Goal: Task Accomplishment & Management: Complete application form

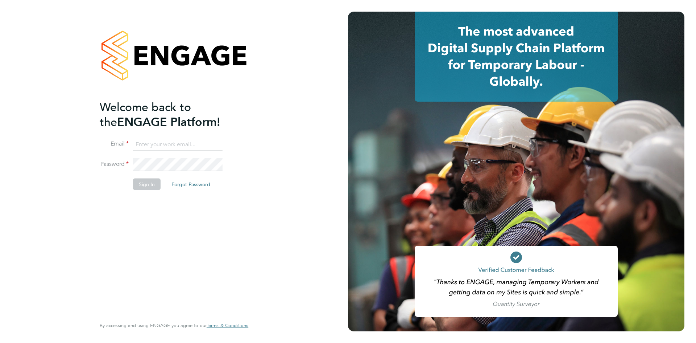
type input "taim@dannysullivan.co.uk"
click at [153, 185] on button "Sign In" at bounding box center [147, 184] width 28 height 12
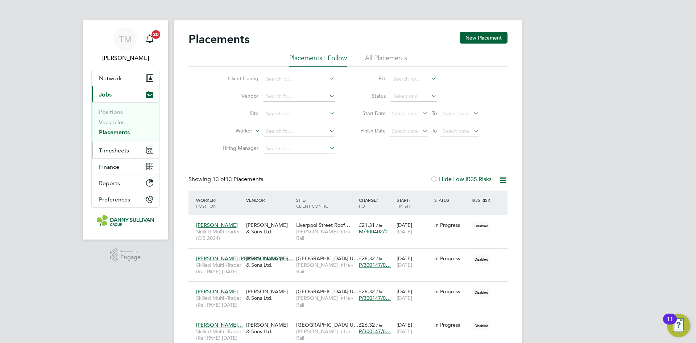
click at [115, 151] on span "Timesheets" at bounding box center [114, 150] width 30 height 7
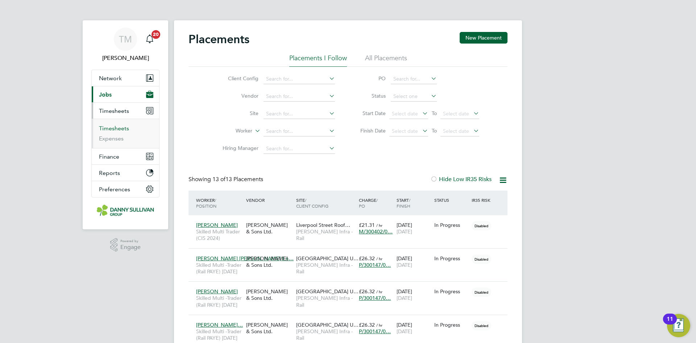
click at [117, 127] on link "Timesheets" at bounding box center [114, 128] width 30 height 7
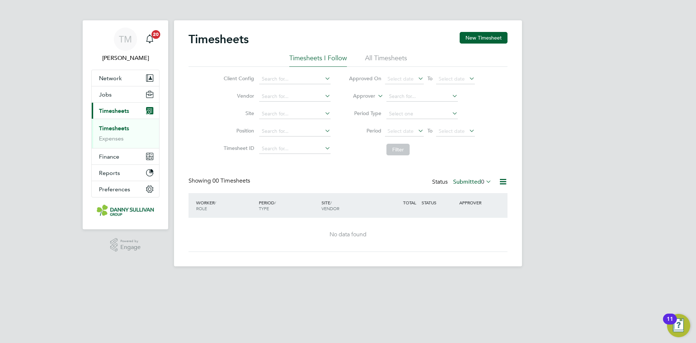
click at [337, 57] on li "Timesheets I Follow" at bounding box center [318, 60] width 58 height 13
click at [501, 35] on button "New Timesheet" at bounding box center [484, 38] width 48 height 12
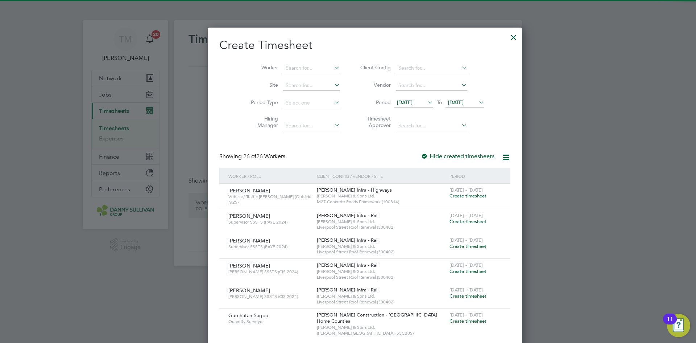
click at [307, 62] on li "Worker" at bounding box center [293, 67] width 113 height 17
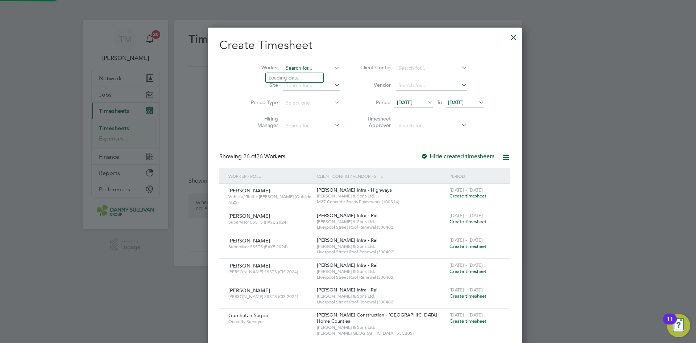
click at [301, 68] on input at bounding box center [311, 68] width 57 height 10
click at [299, 88] on li "Nar [PERSON_NAME]" at bounding box center [295, 88] width 58 height 10
type input "[PERSON_NAME]"
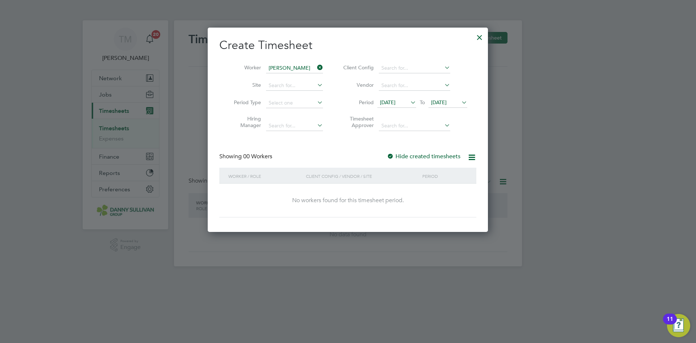
click at [304, 79] on li "Site" at bounding box center [275, 85] width 113 height 17
click at [302, 83] on input at bounding box center [294, 86] width 57 height 10
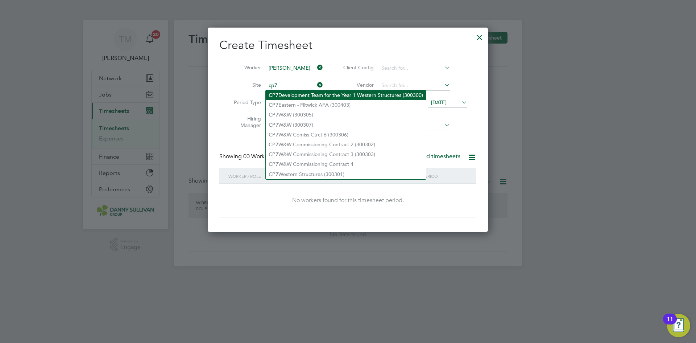
click at [315, 94] on li "CP7 Development Team for the Year 1 Western Structures (300300)" at bounding box center [346, 95] width 160 height 10
type input "CP7 Development Team for the Year 1 Western Structures (300300)"
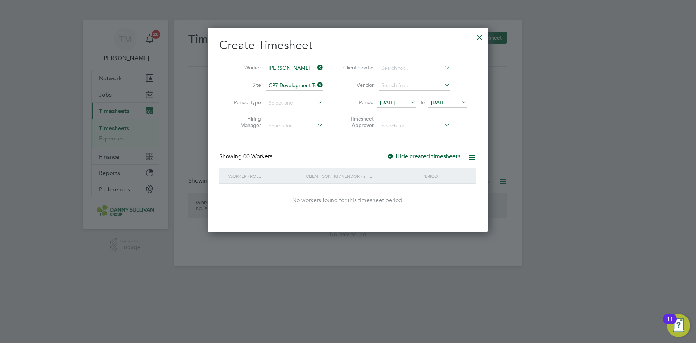
click at [409, 99] on icon at bounding box center [409, 102] width 0 height 10
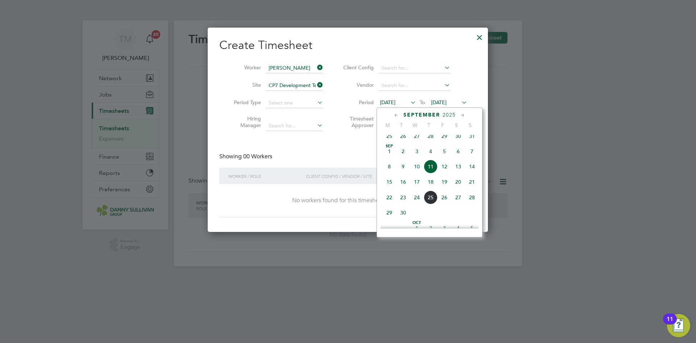
click at [300, 140] on div "Create Timesheet Worker [PERSON_NAME] Site CP7 Development Team for the Year 1 …" at bounding box center [347, 128] width 257 height 180
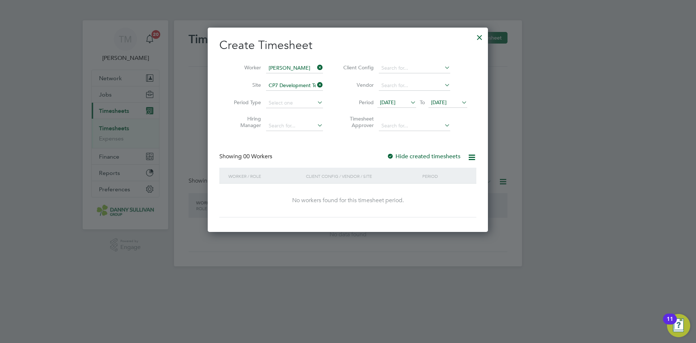
click at [482, 36] on div at bounding box center [479, 35] width 13 height 13
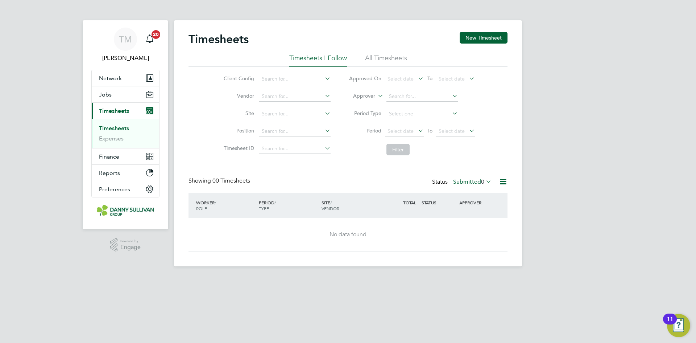
click at [383, 55] on li "All Timesheets" at bounding box center [386, 60] width 42 height 13
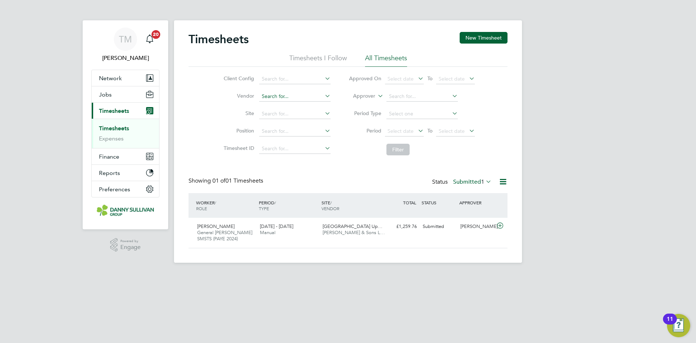
click at [283, 96] on input at bounding box center [294, 96] width 71 height 10
click at [283, 81] on input at bounding box center [294, 79] width 71 height 10
type input "cp7"
click at [324, 79] on icon at bounding box center [324, 78] width 0 height 10
click at [310, 58] on li "Timesheets I Follow" at bounding box center [318, 60] width 58 height 13
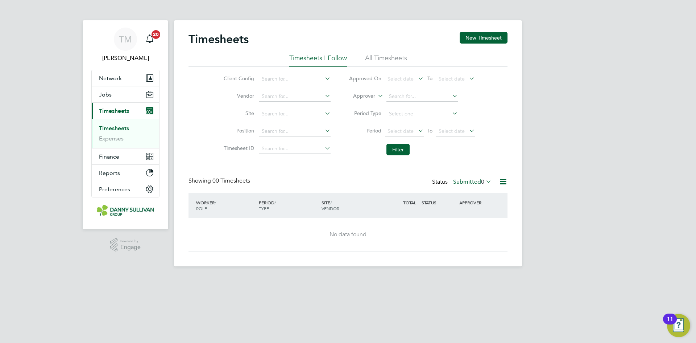
click at [315, 74] on li "Client Config" at bounding box center [276, 78] width 127 height 17
click at [324, 80] on icon at bounding box center [324, 78] width 0 height 10
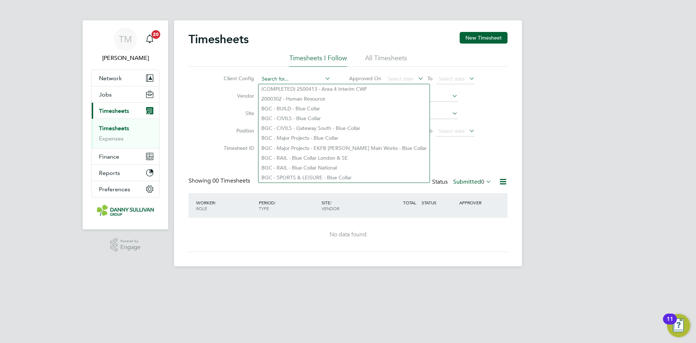
click at [319, 75] on input at bounding box center [294, 79] width 71 height 10
type input "b"
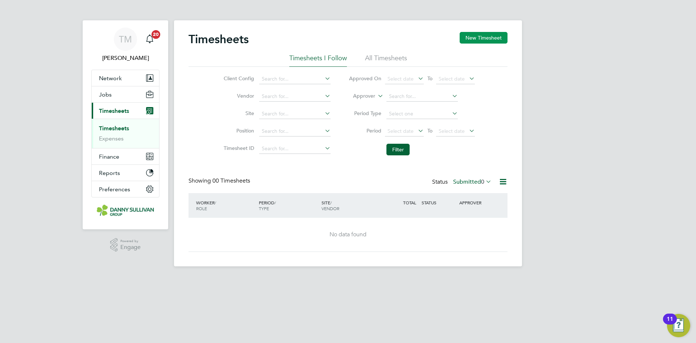
click at [480, 42] on button "New Timesheet" at bounding box center [484, 38] width 48 height 12
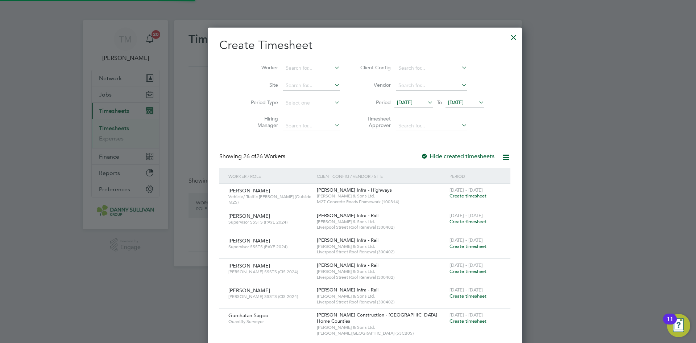
scroll to position [1394, 281]
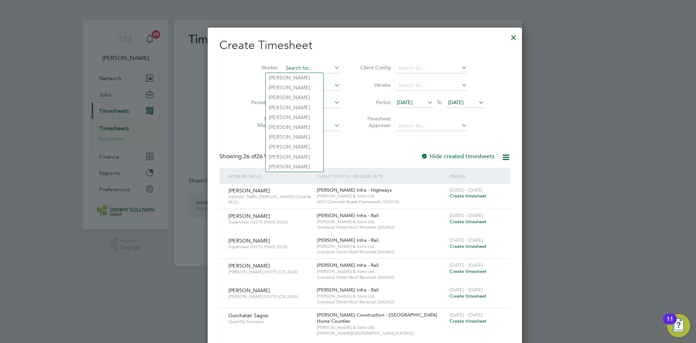
click at [306, 64] on input at bounding box center [311, 68] width 57 height 10
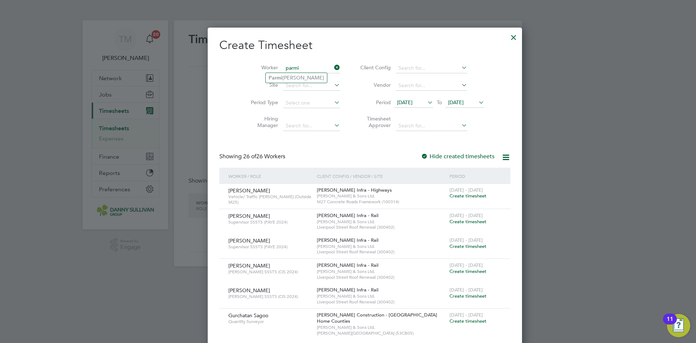
click at [298, 71] on input "parmi" at bounding box center [311, 68] width 57 height 10
click at [296, 74] on li "[PERSON_NAME]" at bounding box center [296, 78] width 61 height 10
type input "[PERSON_NAME]"
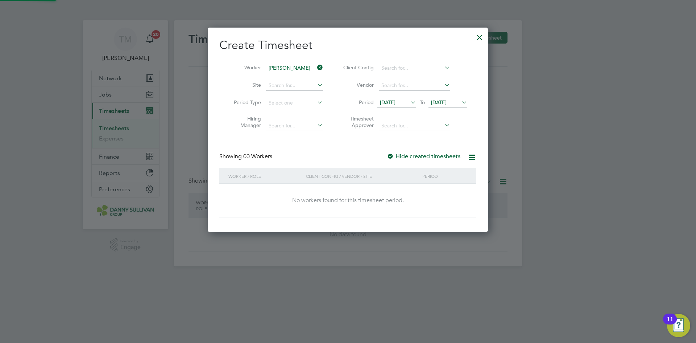
scroll to position [205, 281]
click at [314, 84] on input at bounding box center [294, 86] width 57 height 10
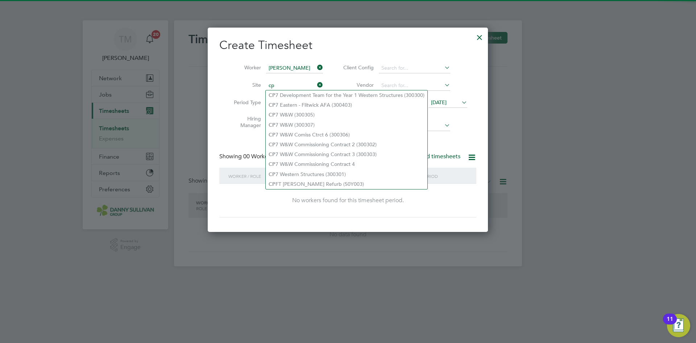
click at [303, 90] on li "CP 7 Development Team for the Year 1 Western Structures (300300)" at bounding box center [347, 95] width 162 height 10
type input "CP7 Development Team for the Year 1 Western Structures (300300)"
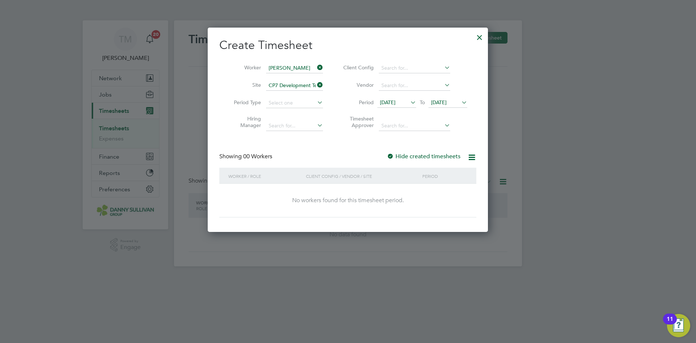
click at [393, 153] on div at bounding box center [390, 156] width 7 height 7
click at [398, 155] on label "Hide created timesheets" at bounding box center [424, 156] width 74 height 7
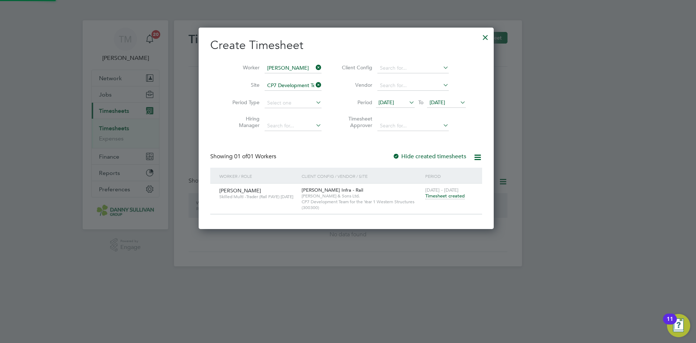
scroll to position [201, 299]
click at [437, 196] on span "Timesheet created" at bounding box center [446, 196] width 40 height 7
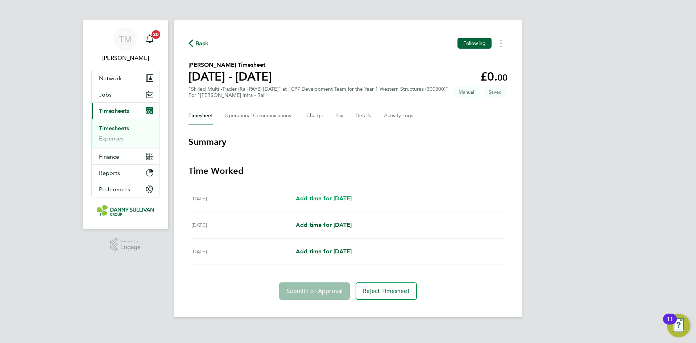
click at [349, 197] on span "Add time for [DATE]" at bounding box center [324, 198] width 56 height 7
select select "30"
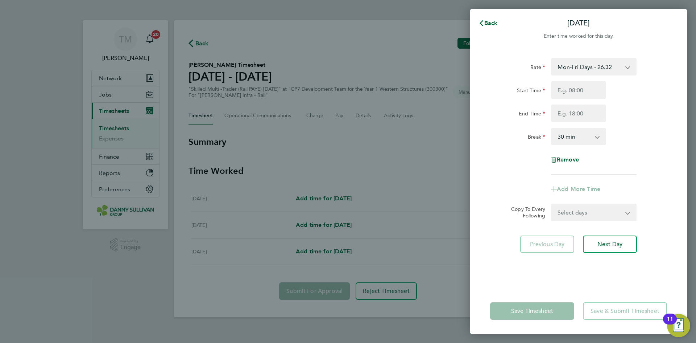
click at [575, 69] on select "Mon-Fri Days - 26.32 Mon-Thu Nights 1800-0600 - 30.27 Bank Hols - 39.48 Weekend…" at bounding box center [589, 67] width 75 height 16
select select "30"
click at [591, 89] on input "Start Time" at bounding box center [578, 89] width 55 height 17
type input "19:00"
click at [573, 112] on input "End Time" at bounding box center [578, 112] width 55 height 17
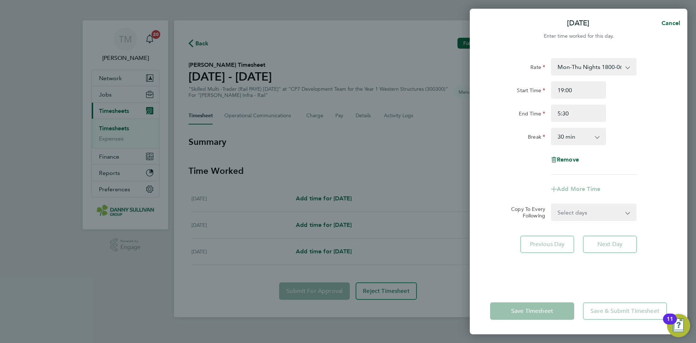
type input "05:30"
click at [581, 133] on select "0 min 15 min 30 min 45 min 60 min 75 min 90 min" at bounding box center [574, 136] width 45 height 16
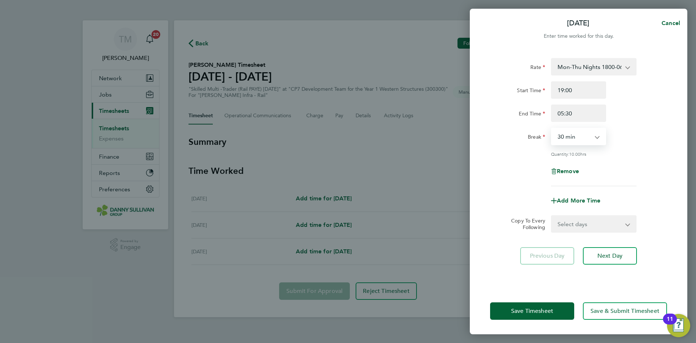
click at [552, 128] on select "0 min 15 min 30 min 45 min 60 min 75 min 90 min" at bounding box center [574, 136] width 45 height 16
click at [549, 308] on span "Save Timesheet" at bounding box center [532, 310] width 42 height 7
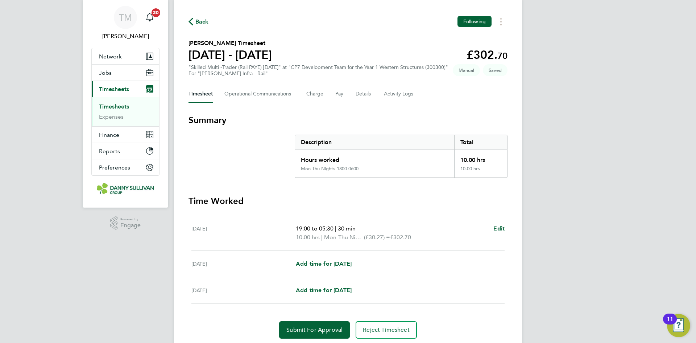
scroll to position [46, 0]
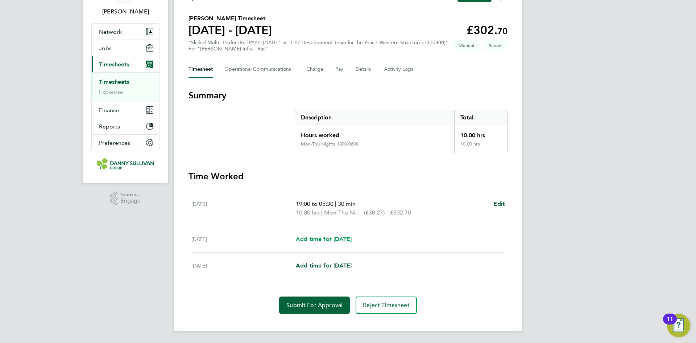
click at [335, 235] on span "Add time for [DATE]" at bounding box center [324, 238] width 56 height 7
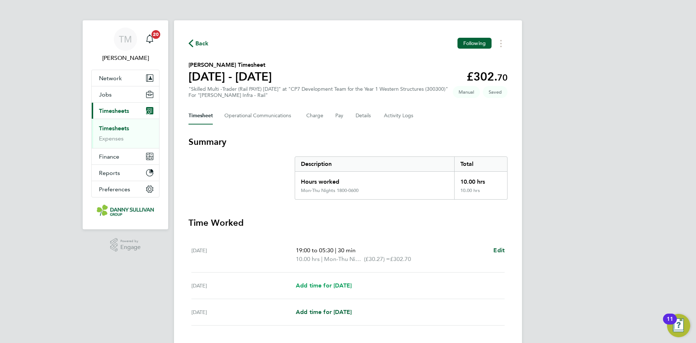
select select "30"
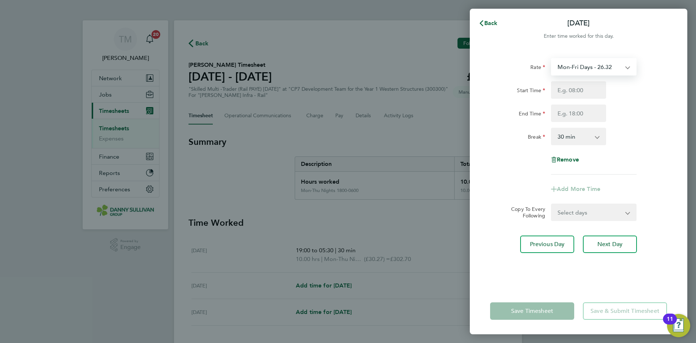
click at [590, 67] on select "Mon-Fri Days - 26.32 Mon-Thu Nights 1800-0600 - 30.27 Bank Hols - 39.48 Weekend…" at bounding box center [589, 67] width 75 height 16
select select "30"
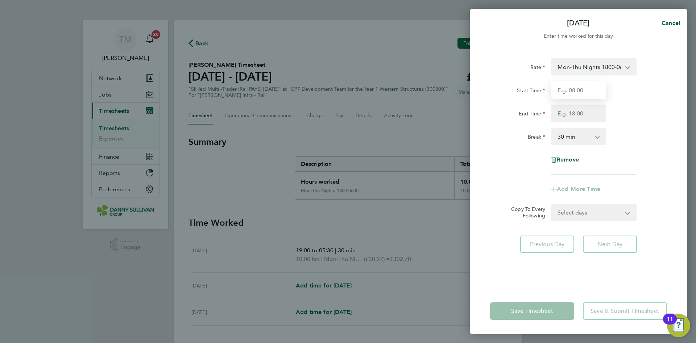
click at [572, 87] on input "Start Time" at bounding box center [578, 89] width 55 height 17
type input "19:00"
click at [573, 116] on input "End Time" at bounding box center [578, 112] width 55 height 17
type input "05:30"
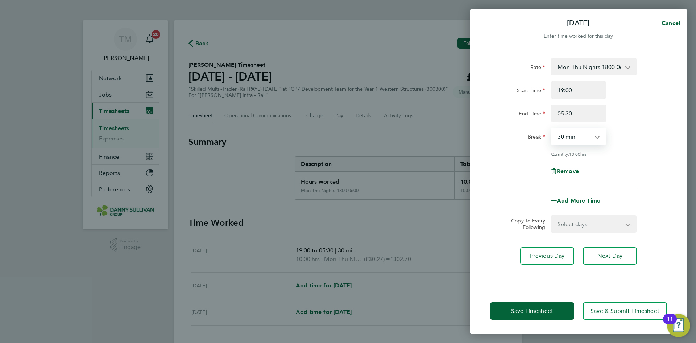
drag, startPoint x: 574, startPoint y: 134, endPoint x: 573, endPoint y: 139, distance: 5.1
click at [574, 135] on select "0 min 15 min 30 min 45 min 60 min 75 min 90 min" at bounding box center [574, 136] width 45 height 16
click at [552, 128] on select "0 min 15 min 30 min 45 min 60 min 75 min 90 min" at bounding box center [574, 136] width 45 height 16
click at [552, 303] on button "Save Timesheet" at bounding box center [532, 310] width 84 height 17
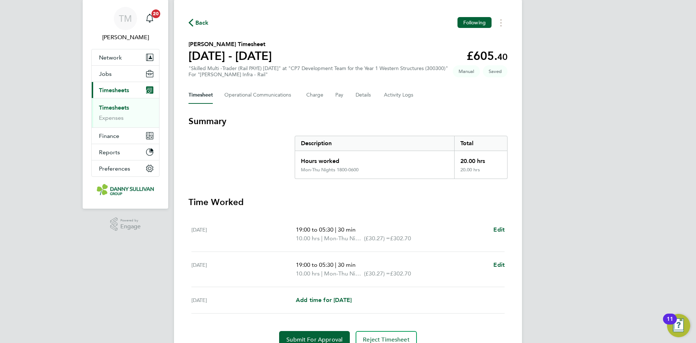
scroll to position [55, 0]
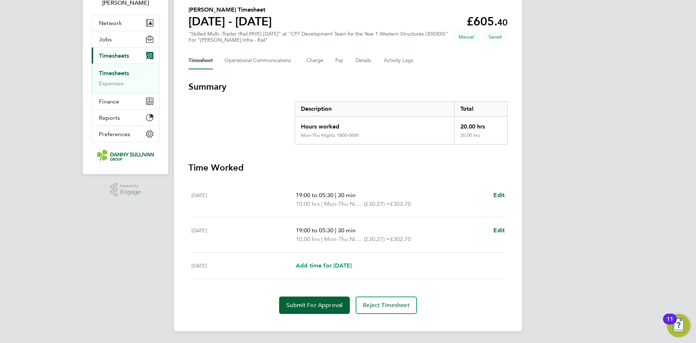
click at [332, 268] on span "Add time for [DATE]" at bounding box center [324, 265] width 56 height 7
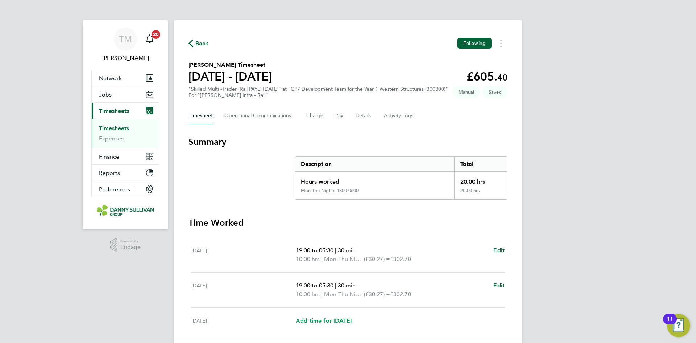
select select "30"
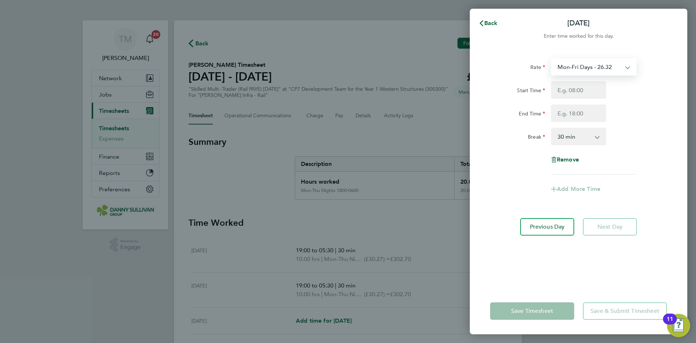
click at [589, 68] on select "Mon-Fri Days - 26.32 Mon-Thu Nights 1800-0600 - 30.27 Bank Hols - 39.48 Weekend…" at bounding box center [589, 67] width 75 height 16
select select "30"
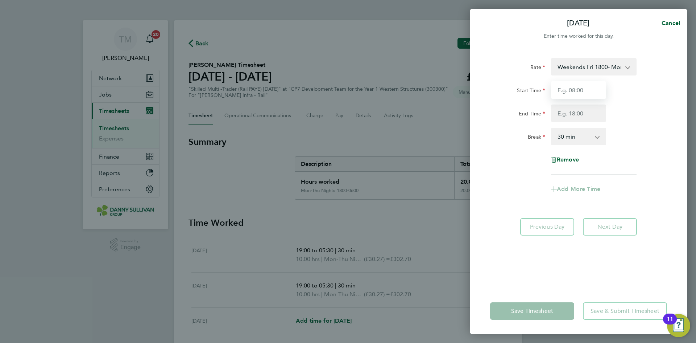
click at [578, 90] on input "Start Time" at bounding box center [578, 89] width 55 height 17
type input "19:00"
click at [578, 109] on input "End Time" at bounding box center [578, 112] width 55 height 17
type input "05:30"
click at [578, 138] on select "0 min 15 min 30 min 45 min 60 min 75 min 90 min" at bounding box center [574, 136] width 45 height 16
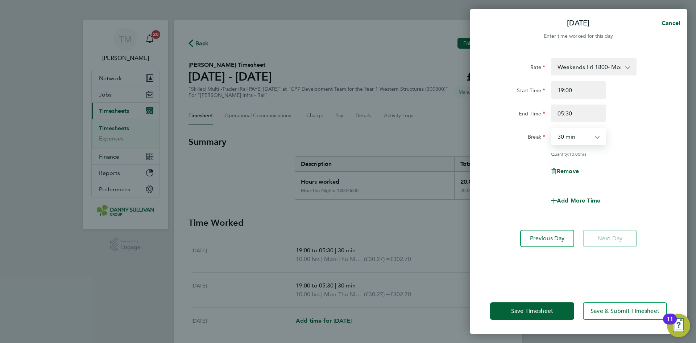
click at [552, 128] on select "0 min 15 min 30 min 45 min 60 min 75 min 90 min" at bounding box center [574, 136] width 45 height 16
click at [551, 315] on button "Save Timesheet" at bounding box center [532, 310] width 84 height 17
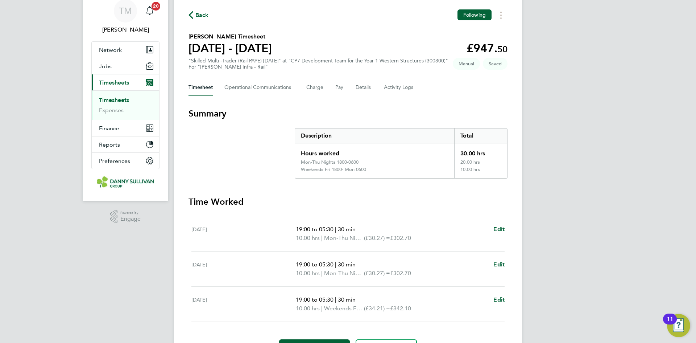
scroll to position [71, 0]
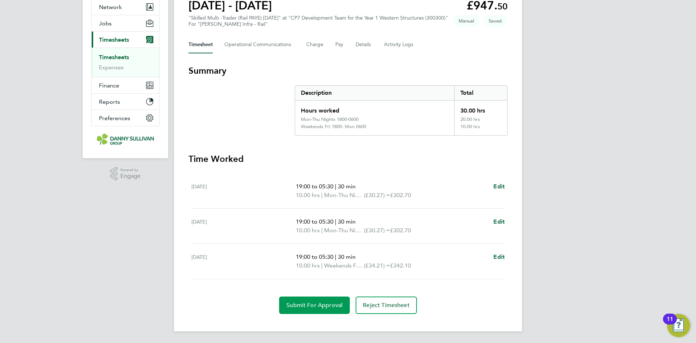
click at [314, 309] on button "Submit For Approval" at bounding box center [314, 304] width 71 height 17
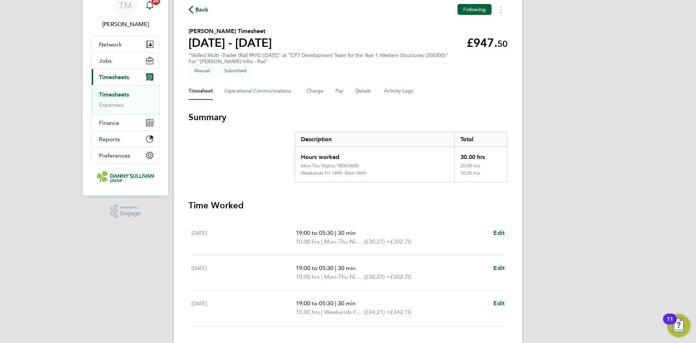
scroll to position [0, 0]
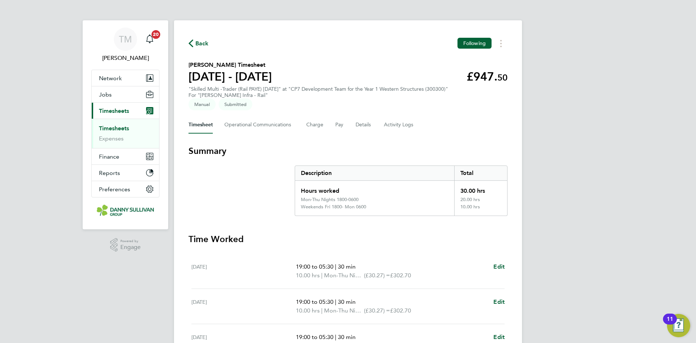
click at [117, 130] on link "Timesheets" at bounding box center [114, 128] width 30 height 7
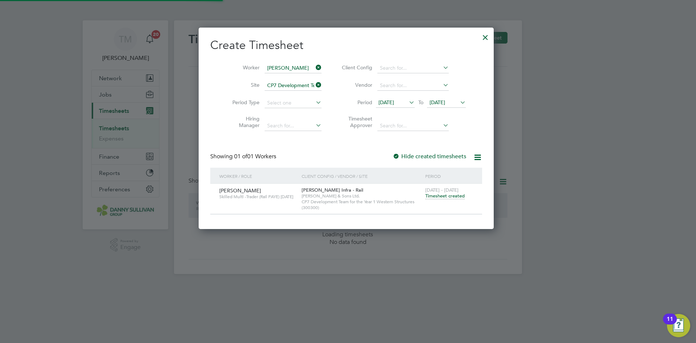
scroll to position [201, 299]
click at [489, 37] on div at bounding box center [485, 35] width 13 height 13
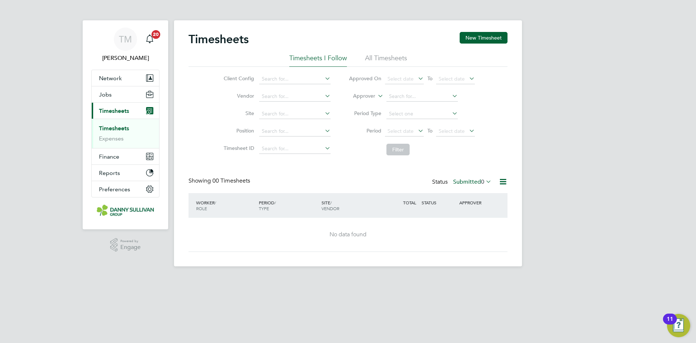
click at [124, 131] on link "Timesheets" at bounding box center [114, 128] width 30 height 7
click at [487, 34] on button "New Timesheet" at bounding box center [484, 38] width 48 height 12
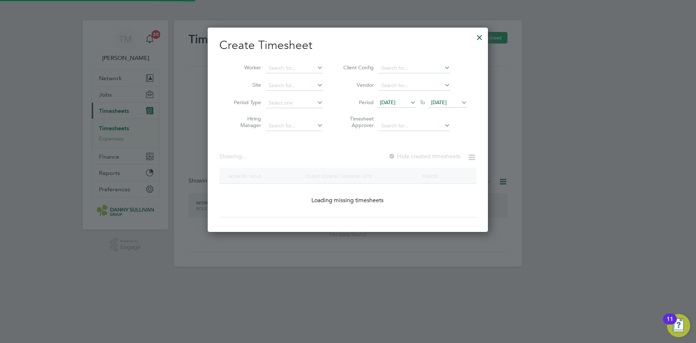
scroll to position [1394, 281]
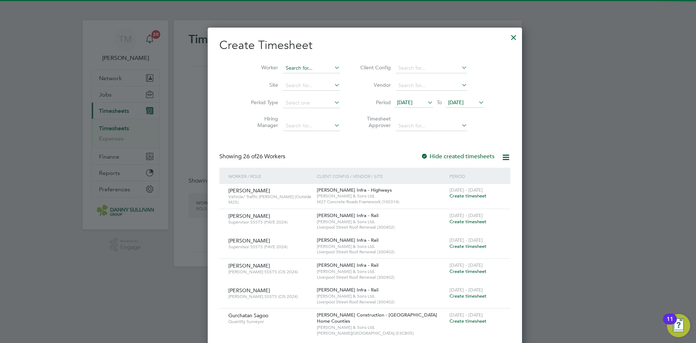
click at [288, 65] on input at bounding box center [311, 68] width 57 height 10
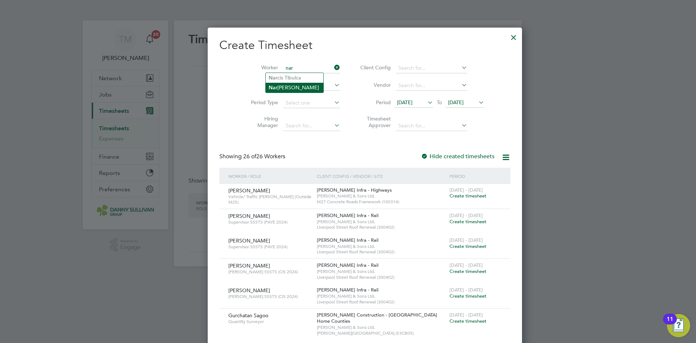
click at [292, 83] on li "Nar [PERSON_NAME]" at bounding box center [295, 88] width 58 height 10
type input "[PERSON_NAME]"
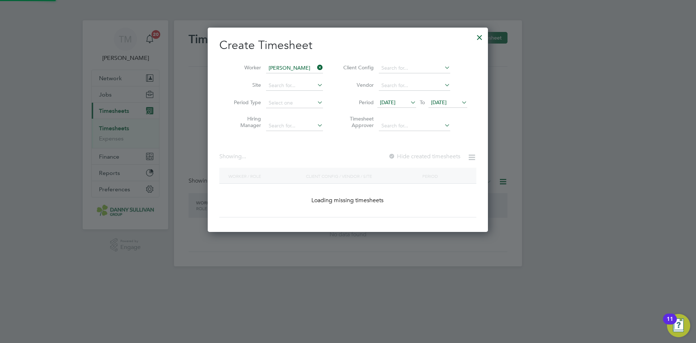
scroll to position [205, 281]
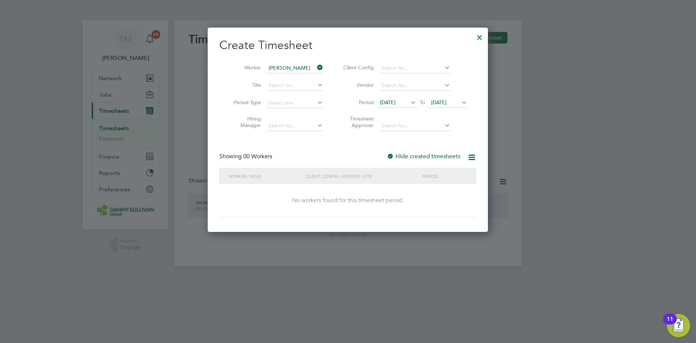
click at [388, 153] on div at bounding box center [390, 156] width 7 height 7
click at [294, 80] on li "Site" at bounding box center [275, 85] width 113 height 17
click at [291, 86] on input at bounding box center [294, 86] width 57 height 10
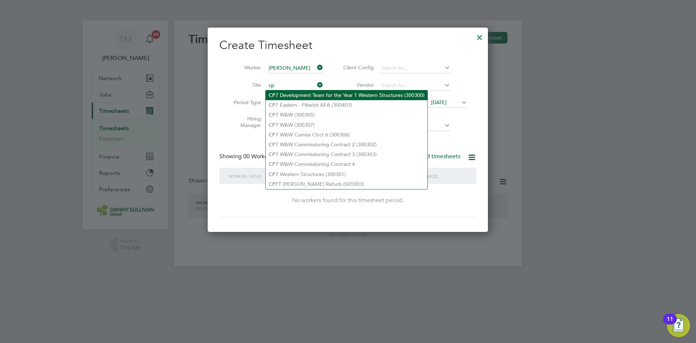
click at [297, 94] on li "CP 7 Development Team for the Year 1 Western Structures (300300)" at bounding box center [347, 95] width 162 height 10
type input "CP7 Development Team for the Year 1 Western Structures (300300)"
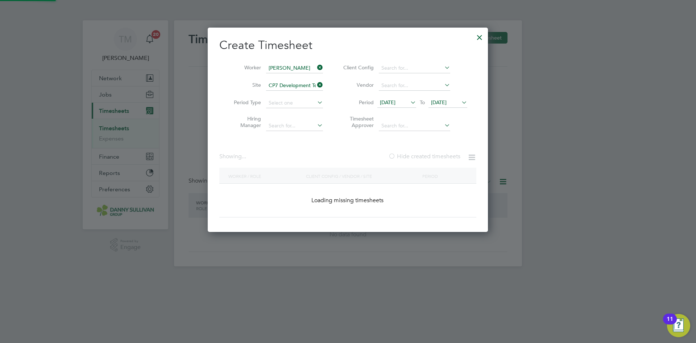
scroll to position [201, 299]
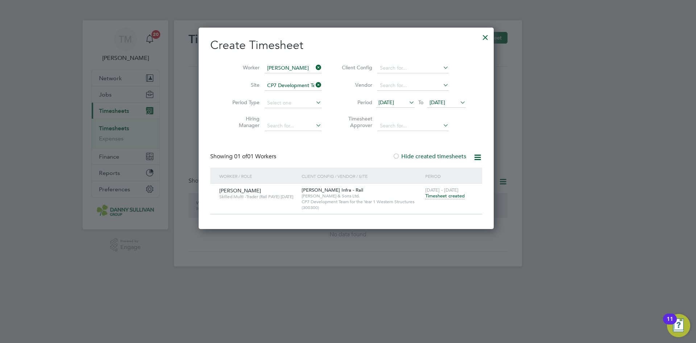
click at [444, 196] on span "Timesheet created" at bounding box center [446, 196] width 40 height 7
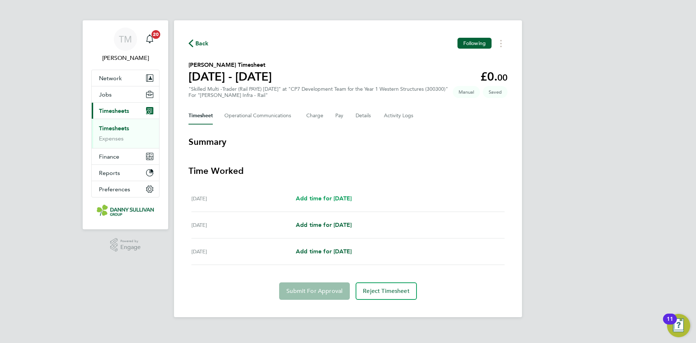
click at [350, 198] on span "Add time for [DATE]" at bounding box center [324, 198] width 56 height 7
select select "30"
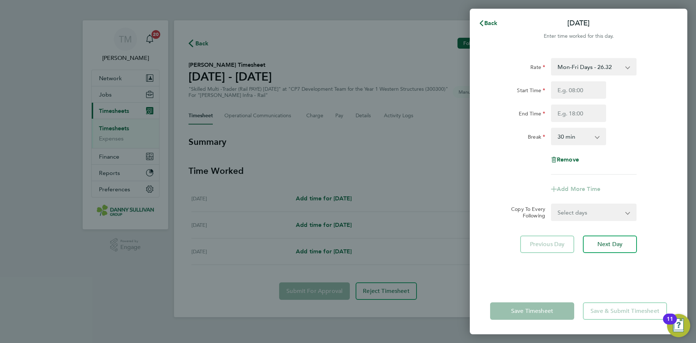
click at [604, 69] on select "Mon-Fri Days - 26.32 Mon-Thu Nights 1800-0600 - 30.27 Xmas/New Year - 52.64 Ban…" at bounding box center [589, 67] width 75 height 16
select select "30"
click at [591, 89] on input "Start Time" at bounding box center [578, 89] width 55 height 17
type input "19:00"
click at [581, 114] on input "End Time" at bounding box center [578, 112] width 55 height 17
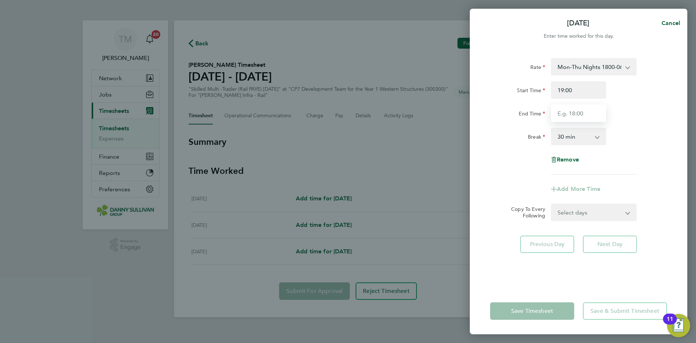
type input "05:30"
click at [582, 136] on select "0 min 15 min 30 min 45 min 60 min 75 min 90 min" at bounding box center [574, 136] width 45 height 16
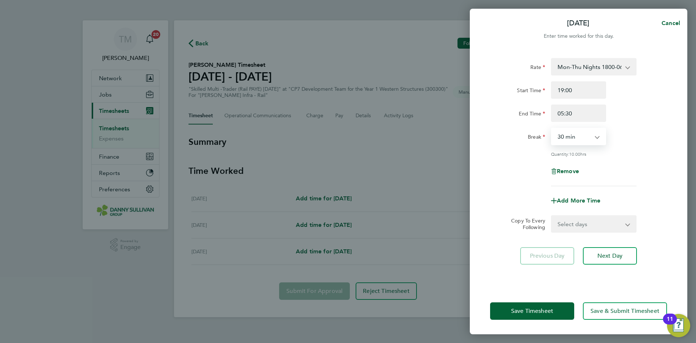
click at [552, 128] on select "0 min 15 min 30 min 45 min 60 min 75 min 90 min" at bounding box center [574, 136] width 45 height 16
click at [546, 306] on button "Save Timesheet" at bounding box center [532, 310] width 84 height 17
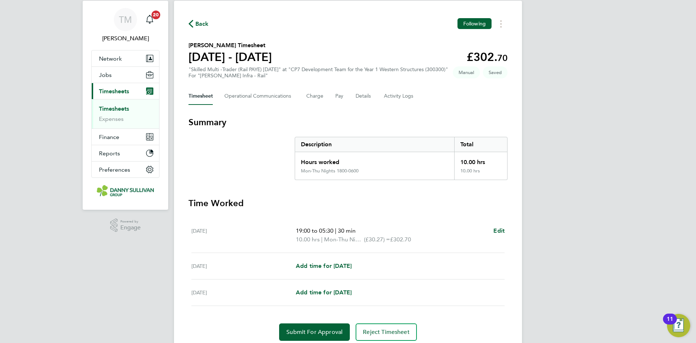
scroll to position [46, 0]
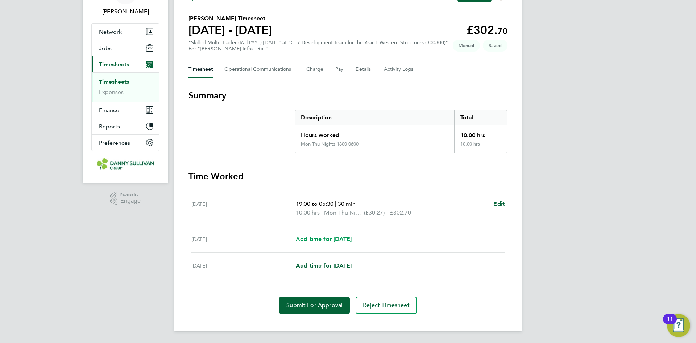
click at [316, 240] on span "Add time for [DATE]" at bounding box center [324, 238] width 56 height 7
select select "30"
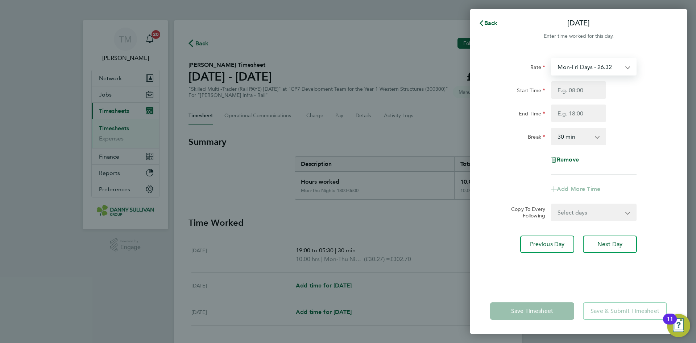
click at [605, 69] on select "Mon-Fri Days - 26.32 Mon-Thu Nights 1800-0600 - 30.27 Xmas/New Year - 52.64 Ban…" at bounding box center [589, 67] width 75 height 16
select select "30"
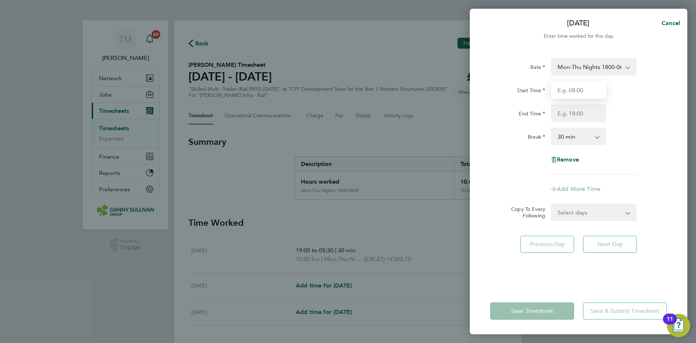
click at [570, 91] on input "Start Time" at bounding box center [578, 89] width 55 height 17
type input "19:00"
click at [556, 113] on input "End Time" at bounding box center [578, 112] width 55 height 17
type input "05:30"
click at [566, 139] on select "0 min 15 min 30 min 45 min 60 min 75 min 90 min" at bounding box center [574, 136] width 45 height 16
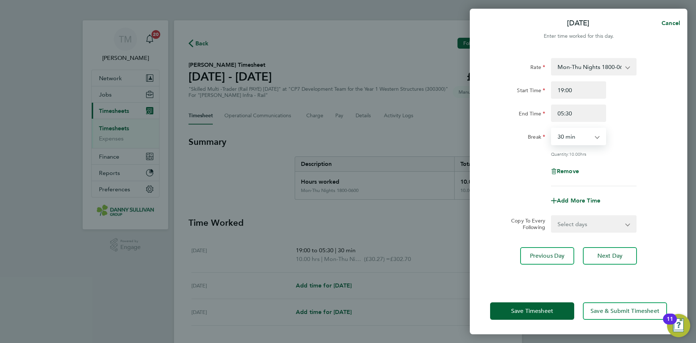
click at [552, 128] on select "0 min 15 min 30 min 45 min 60 min 75 min 90 min" at bounding box center [574, 136] width 45 height 16
click at [547, 319] on button "Save Timesheet" at bounding box center [532, 310] width 84 height 17
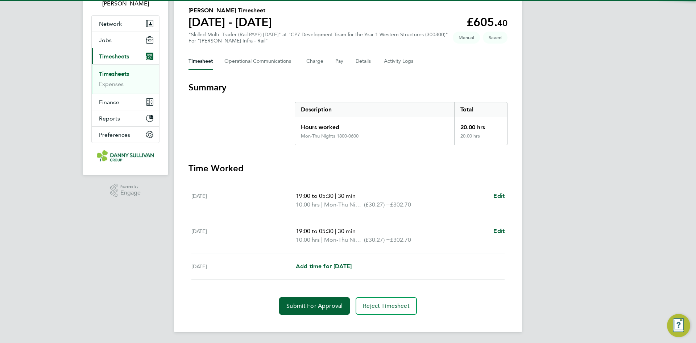
scroll to position [55, 0]
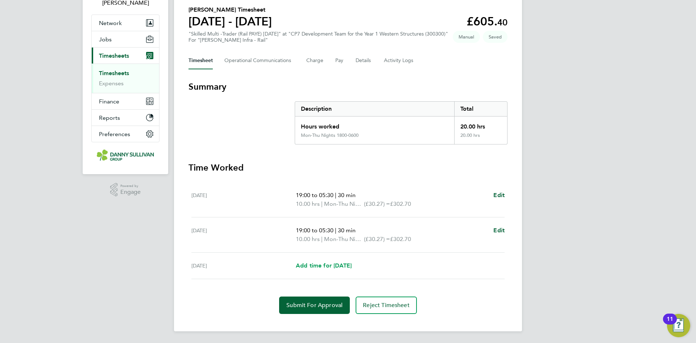
click at [324, 262] on span "Add time for [DATE]" at bounding box center [324, 265] width 56 height 7
select select "30"
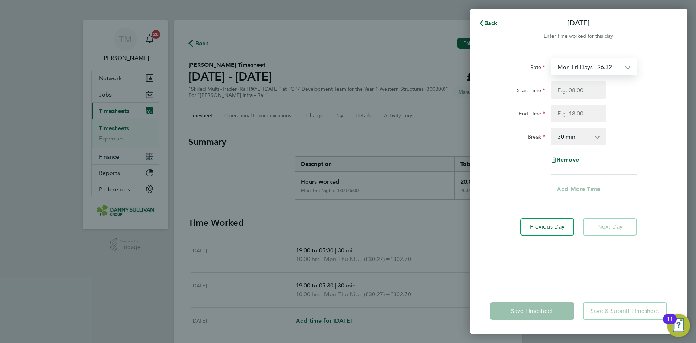
click at [598, 67] on select "Mon-Fri Days - 26.32 Mon-Thu Nights 1800-0600 - 30.27 Xmas/New Year - 52.64 Ban…" at bounding box center [589, 67] width 75 height 16
select select "30"
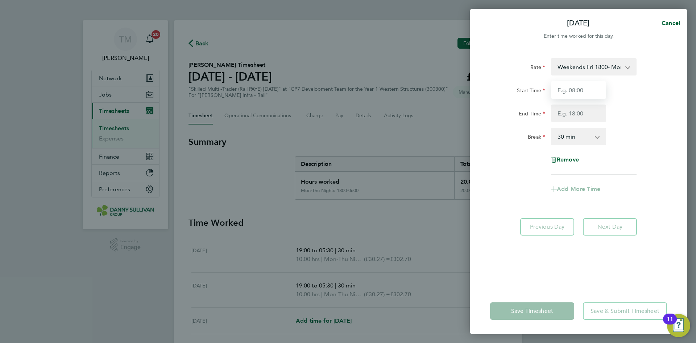
click at [579, 87] on input "Start Time" at bounding box center [578, 89] width 55 height 17
type input "19:00"
click at [566, 110] on input "End Time" at bounding box center [578, 112] width 55 height 17
type input "05:30"
click at [578, 136] on select "0 min 15 min 30 min 45 min 60 min 75 min 90 min" at bounding box center [574, 136] width 45 height 16
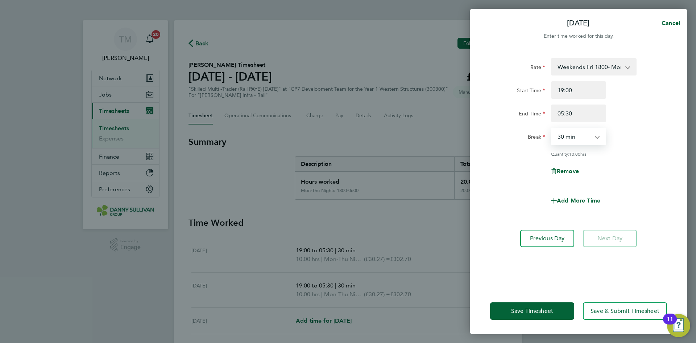
click at [552, 128] on select "0 min 15 min 30 min 45 min 60 min 75 min 90 min" at bounding box center [574, 136] width 45 height 16
click at [542, 308] on span "Save Timesheet" at bounding box center [532, 310] width 42 height 7
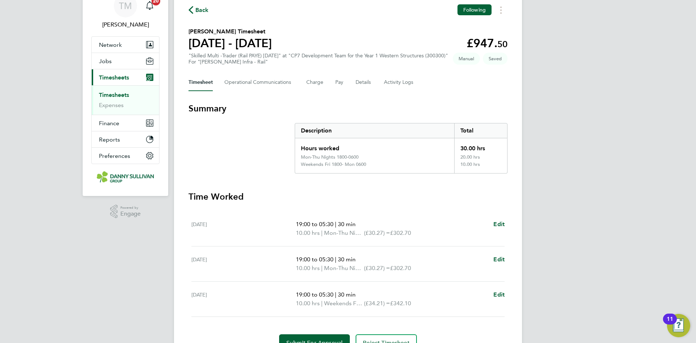
scroll to position [71, 0]
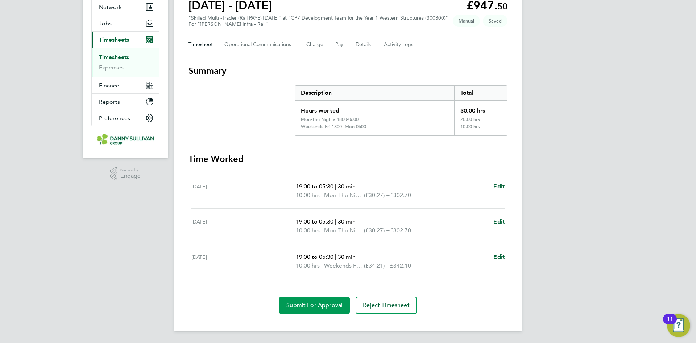
click at [317, 309] on button "Submit For Approval" at bounding box center [314, 304] width 71 height 17
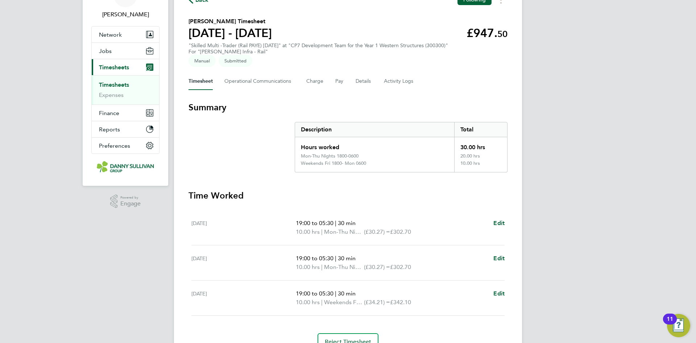
scroll to position [0, 0]
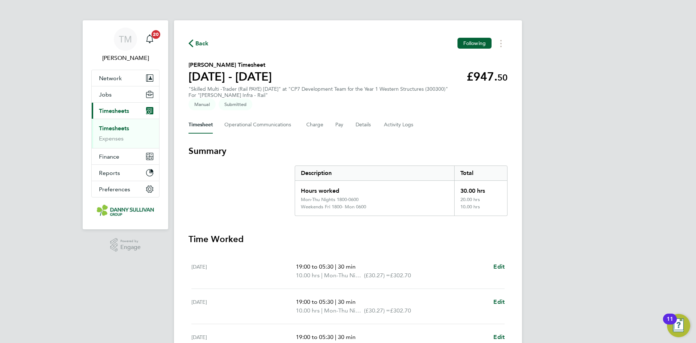
click at [205, 44] on span "Back" at bounding box center [202, 43] width 13 height 9
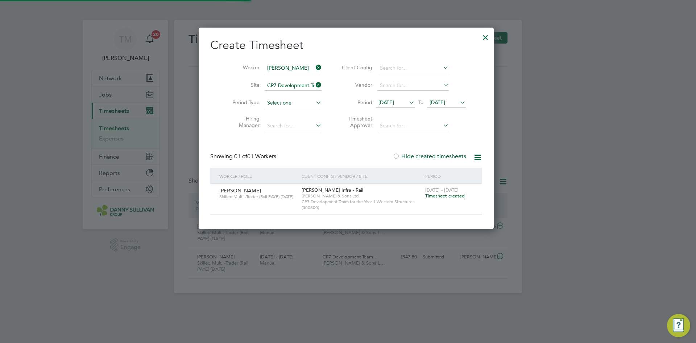
scroll to position [19, 63]
click at [488, 40] on div at bounding box center [485, 35] width 13 height 13
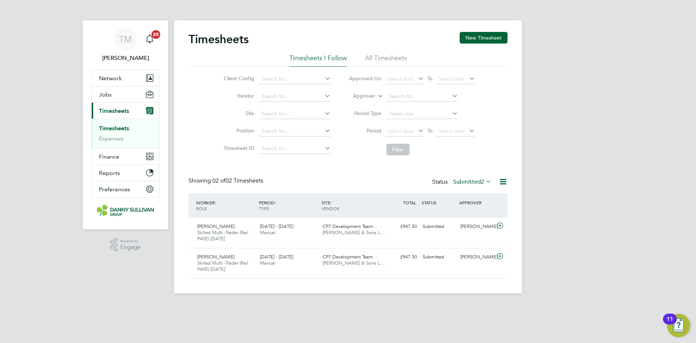
click at [126, 127] on link "Timesheets" at bounding box center [114, 128] width 30 height 7
click at [477, 38] on button "New Timesheet" at bounding box center [484, 38] width 48 height 12
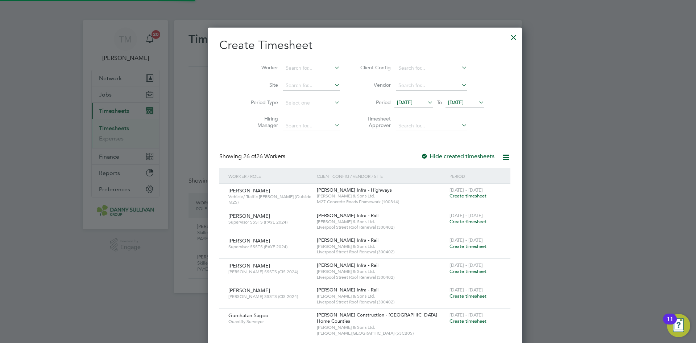
scroll to position [1394, 281]
click at [283, 67] on input at bounding box center [311, 68] width 57 height 10
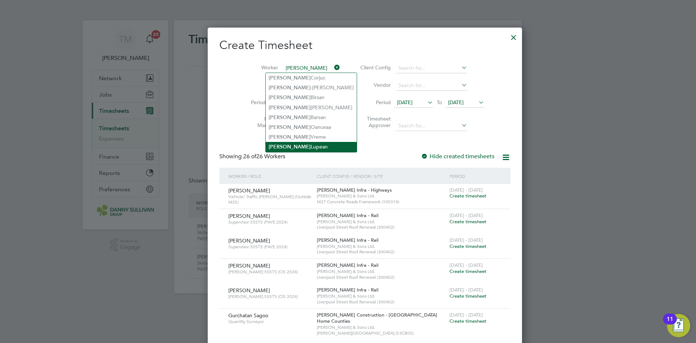
click at [289, 144] on li "[PERSON_NAME]" at bounding box center [311, 147] width 91 height 10
type input "[PERSON_NAME]"
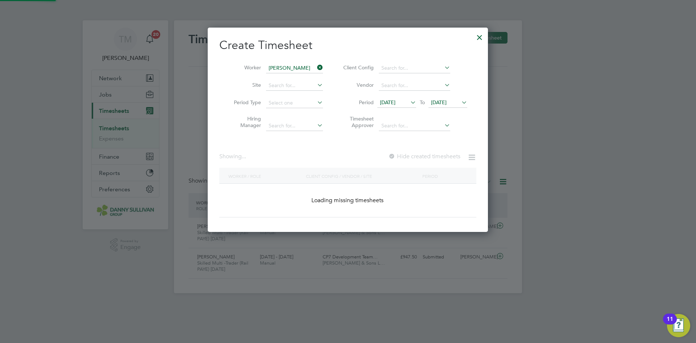
scroll to position [222, 281]
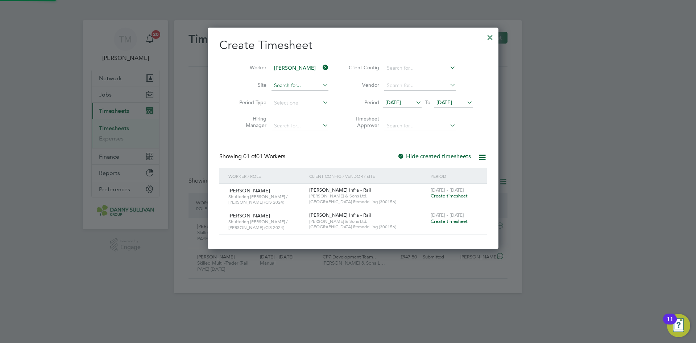
click at [307, 88] on input at bounding box center [300, 86] width 57 height 10
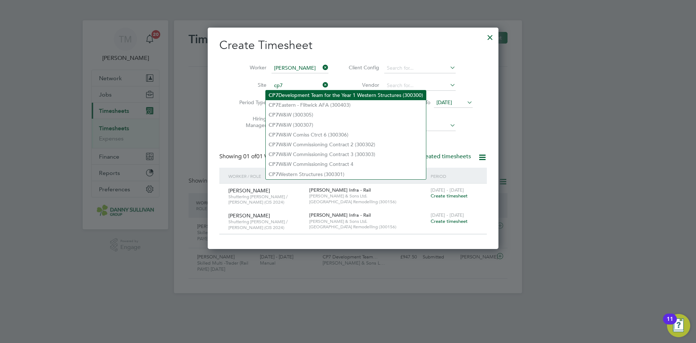
click at [304, 96] on li "CP7 Development Team for the Year 1 Western Structures (300300)" at bounding box center [346, 95] width 160 height 10
type input "CP7 Development Team for the Year 1 Western Structures (300300)"
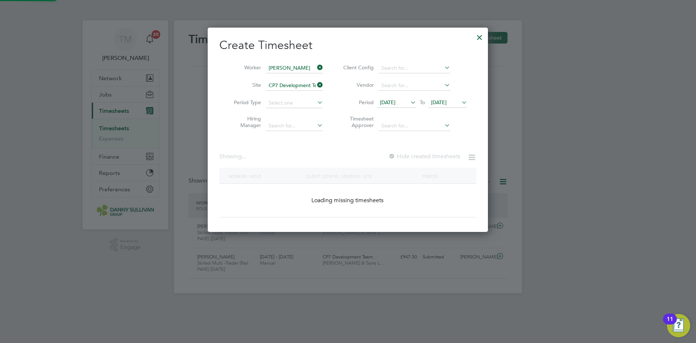
scroll to position [205, 281]
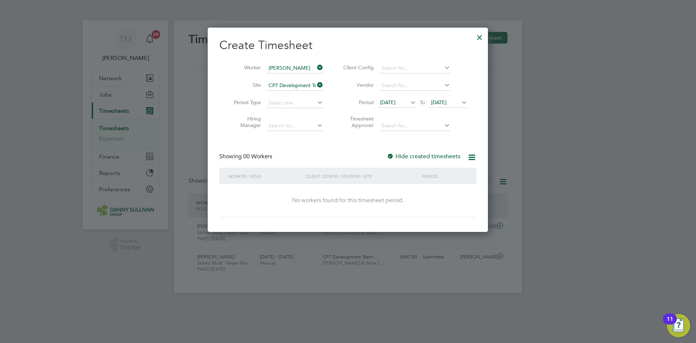
click at [390, 156] on div at bounding box center [390, 156] width 7 height 7
click at [393, 156] on div at bounding box center [390, 156] width 7 height 7
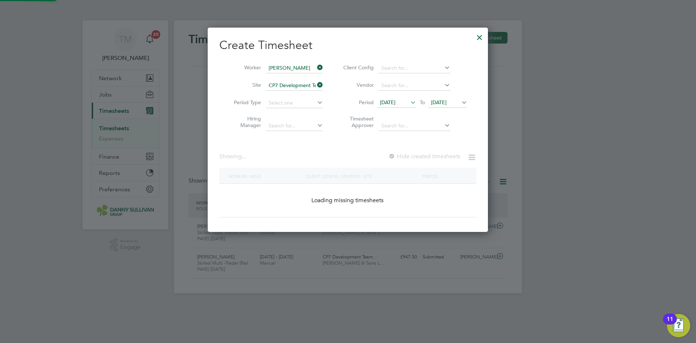
scroll to position [201, 281]
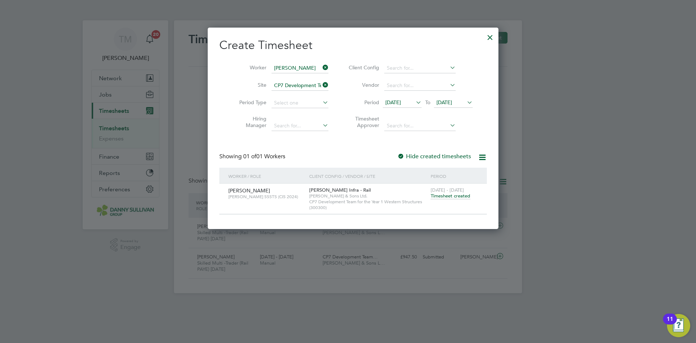
click at [441, 196] on span "Timesheet created" at bounding box center [451, 196] width 40 height 7
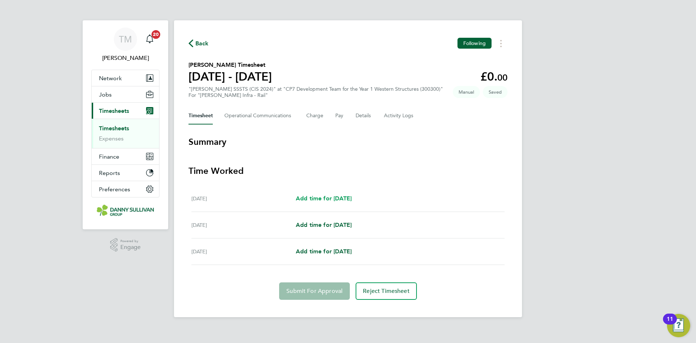
click at [339, 198] on span "Add time for [DATE]" at bounding box center [324, 198] width 56 height 7
select select "30"
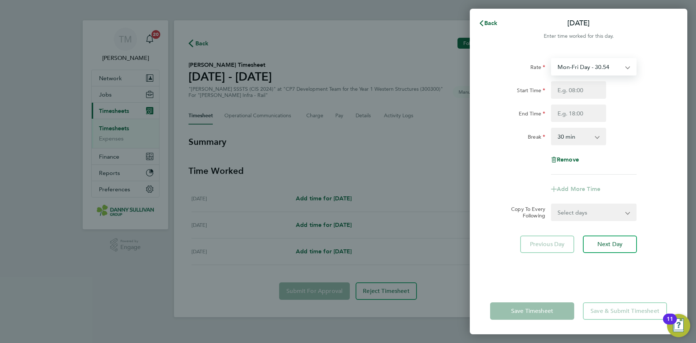
click at [603, 62] on select "Mon-Fri Day - 30.54 Xmas / [GEOGRAPHIC_DATA] - 61.08 Mon-Thurs - 35.13 Bank Hol…" at bounding box center [589, 67] width 75 height 16
select select "30"
click at [567, 88] on input "Start Time" at bounding box center [578, 89] width 55 height 17
type input "19:00"
click at [573, 112] on input "End Time" at bounding box center [578, 112] width 55 height 17
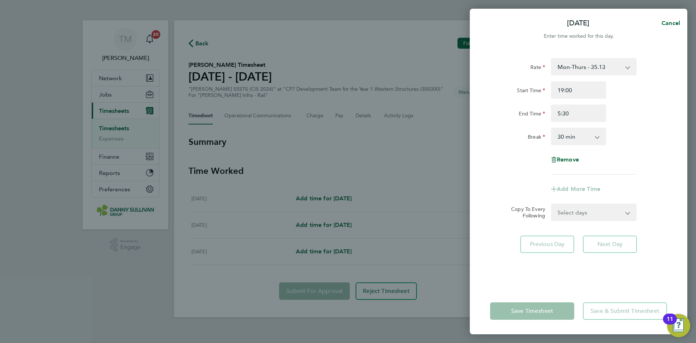
type input "05:30"
click at [577, 140] on select "0 min 15 min 30 min 45 min 60 min 75 min 90 min" at bounding box center [574, 136] width 45 height 16
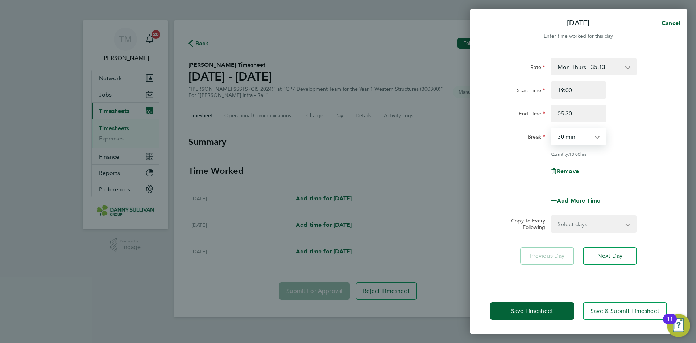
click at [552, 128] on select "0 min 15 min 30 min 45 min 60 min 75 min 90 min" at bounding box center [574, 136] width 45 height 16
click at [546, 313] on span "Save Timesheet" at bounding box center [532, 310] width 42 height 7
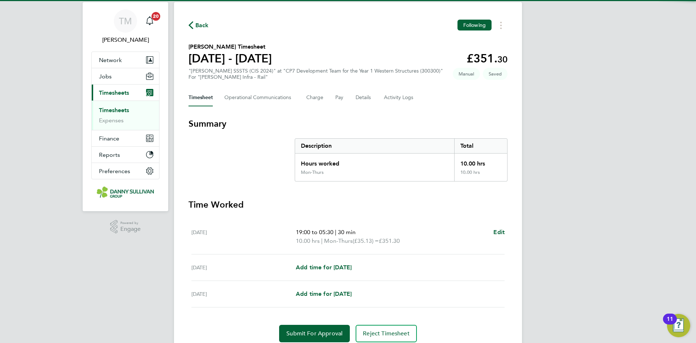
scroll to position [46, 0]
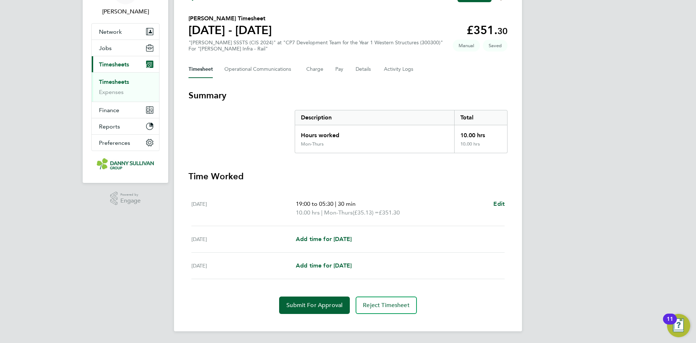
click at [331, 234] on div "[DATE] Add time for [DATE] Add time for [DATE]" at bounding box center [348, 239] width 313 height 26
click at [332, 240] on span "Add time for [DATE]" at bounding box center [324, 238] width 56 height 7
select select "30"
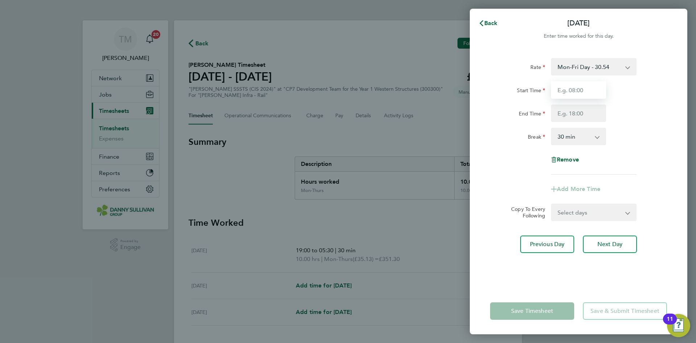
click at [583, 96] on input "Start Time" at bounding box center [578, 89] width 55 height 17
click at [581, 92] on input "Start Time" at bounding box center [578, 89] width 55 height 17
click at [591, 69] on select "Mon-Fri Day - 30.54 Xmas / [GEOGRAPHIC_DATA] - 61.08 Mon-Thurs - 35.13 Bank Hol…" at bounding box center [589, 67] width 75 height 16
select select "30"
click at [583, 93] on input "Start Time" at bounding box center [578, 89] width 55 height 17
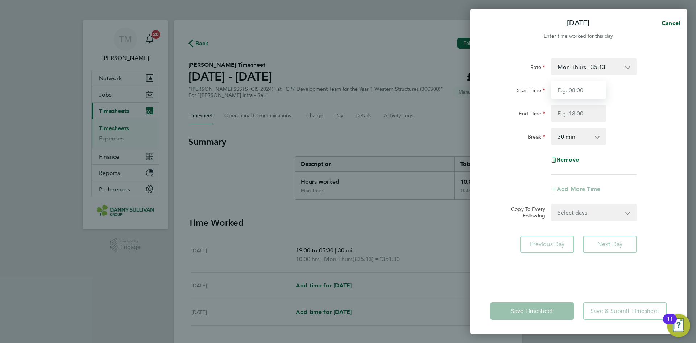
type input "19:00"
click at [572, 108] on input "End Time" at bounding box center [578, 112] width 55 height 17
type input "05:30"
click at [565, 133] on select "0 min 15 min 30 min 45 min 60 min 75 min 90 min" at bounding box center [574, 136] width 45 height 16
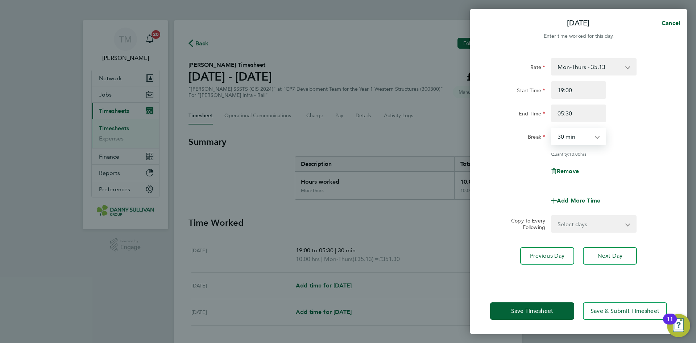
click at [552, 128] on select "0 min 15 min 30 min 45 min 60 min 75 min 90 min" at bounding box center [574, 136] width 45 height 16
click at [539, 315] on button "Save Timesheet" at bounding box center [532, 310] width 84 height 17
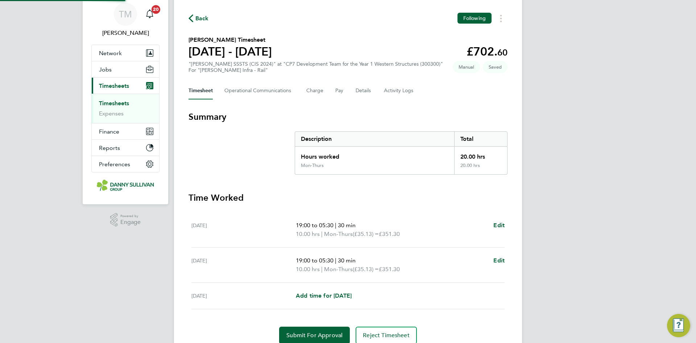
scroll to position [55, 0]
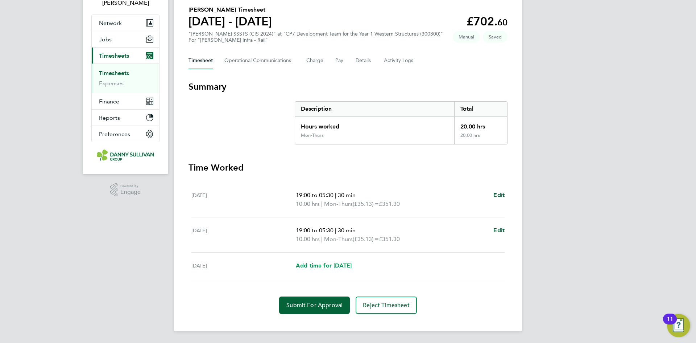
click at [351, 264] on span "Add time for [DATE]" at bounding box center [324, 265] width 56 height 7
select select "30"
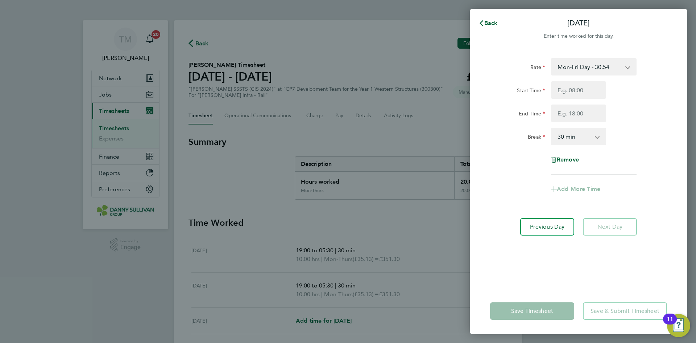
click at [586, 70] on select "Mon-Fri Day - 30.54 Xmas / [GEOGRAPHIC_DATA] - 61.08 Mon-Thurs - 35.13 Bank Hol…" at bounding box center [589, 67] width 75 height 16
select select "30"
click at [578, 91] on input "Start Time" at bounding box center [578, 89] width 55 height 17
type input "19:00"
click at [580, 110] on input "End Time" at bounding box center [578, 112] width 55 height 17
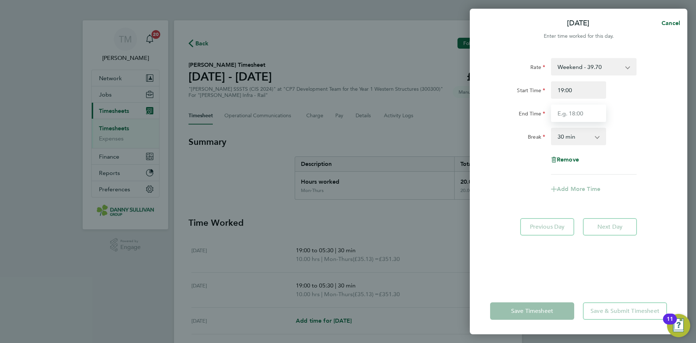
type input "05:30"
click at [579, 141] on select "0 min 15 min 30 min 45 min 60 min 75 min 90 min" at bounding box center [574, 136] width 45 height 16
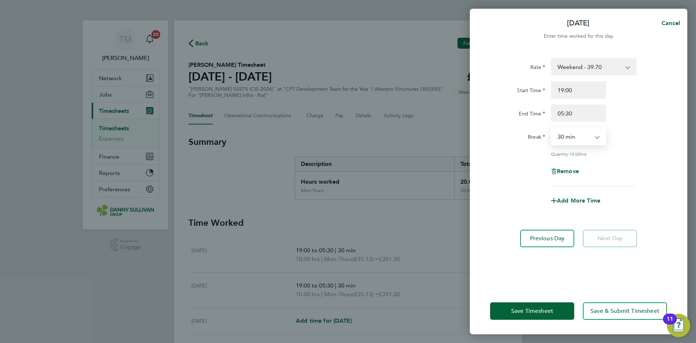
click at [552, 128] on select "0 min 15 min 30 min 45 min 60 min 75 min 90 min" at bounding box center [574, 136] width 45 height 16
click at [544, 309] on span "Save Timesheet" at bounding box center [532, 310] width 42 height 7
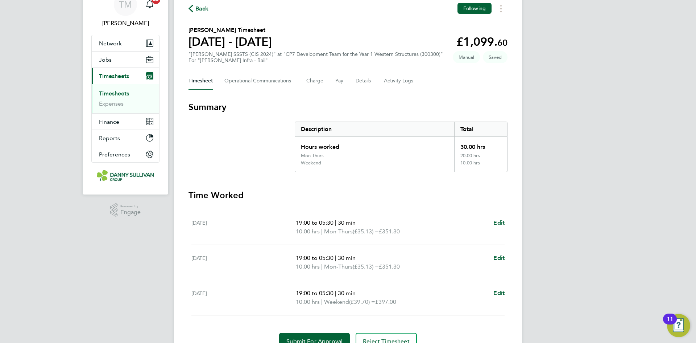
scroll to position [71, 0]
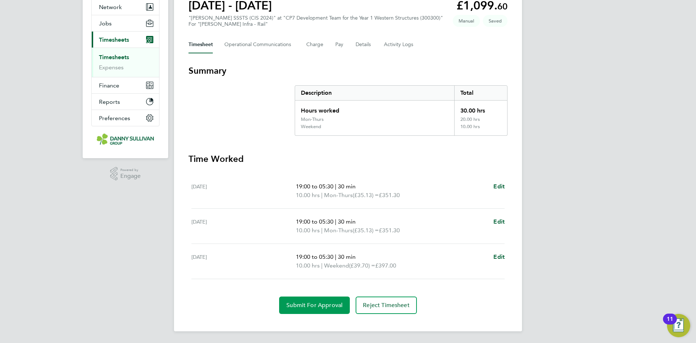
click at [323, 311] on button "Submit For Approval" at bounding box center [314, 304] width 71 height 17
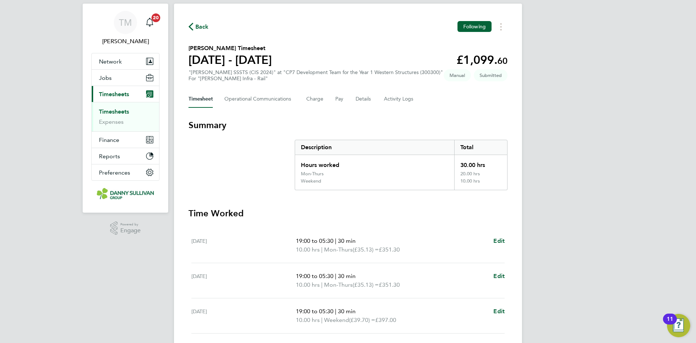
scroll to position [0, 0]
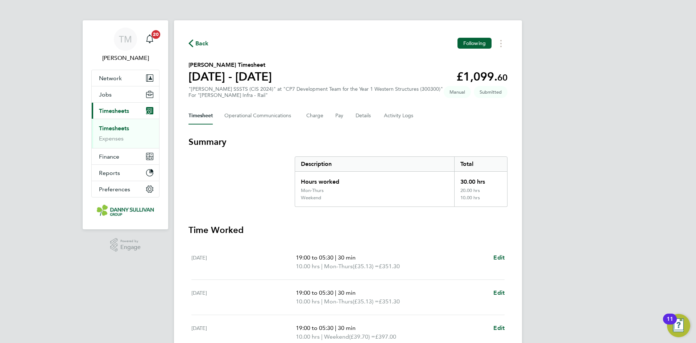
click at [196, 41] on span "Back" at bounding box center [202, 43] width 13 height 9
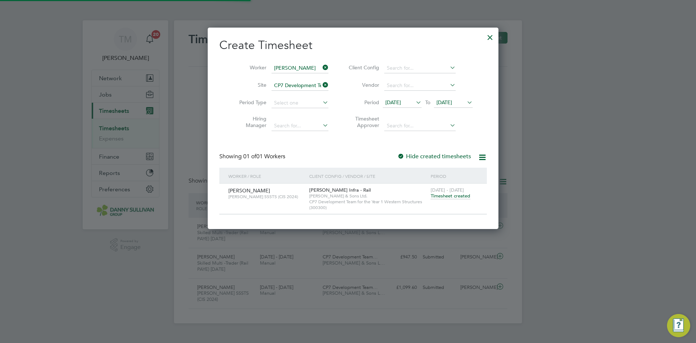
scroll to position [19, 63]
click at [484, 37] on div at bounding box center [490, 35] width 13 height 13
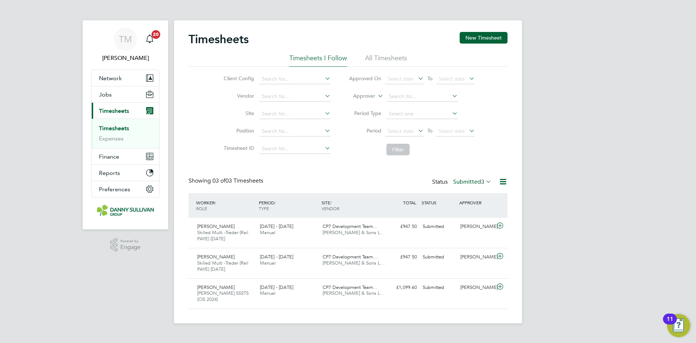
click at [116, 127] on link "Timesheets" at bounding box center [114, 128] width 30 height 7
click at [276, 76] on input at bounding box center [294, 79] width 71 height 10
drag, startPoint x: 313, startPoint y: 77, endPoint x: 219, endPoint y: 66, distance: 94.2
click at [220, 66] on div "Timesheets I Follow All Timesheets Client Config [PERSON_NAME] Vendor Site Posi…" at bounding box center [348, 106] width 319 height 105
type input "[PERSON_NAME]"
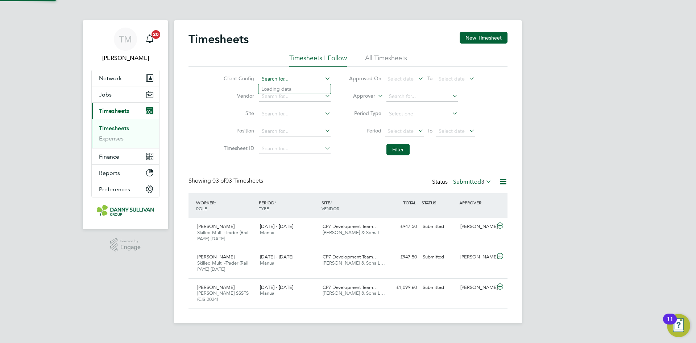
click at [293, 75] on input at bounding box center [294, 79] width 71 height 10
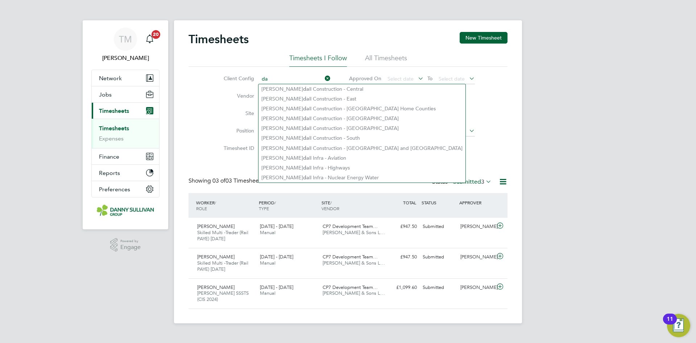
type input "d"
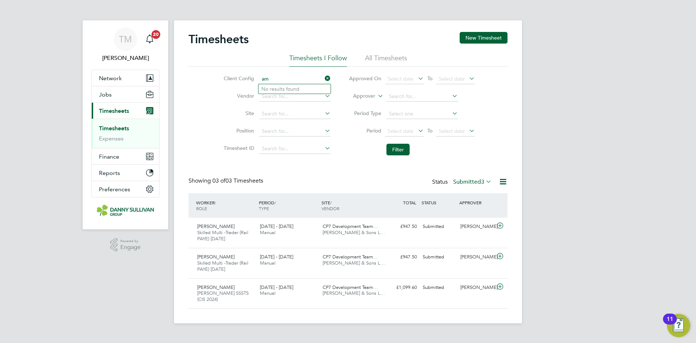
type input "am"
click at [373, 62] on li "All Timesheets" at bounding box center [386, 60] width 42 height 13
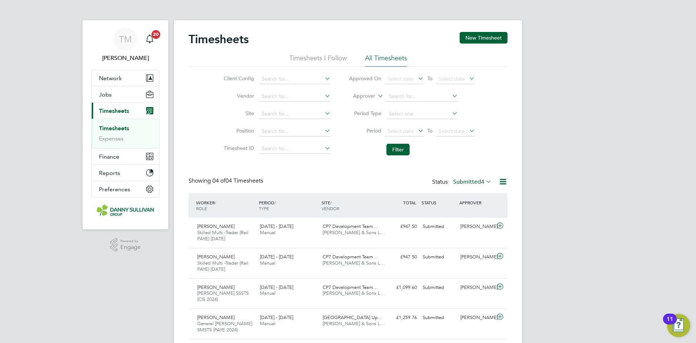
click at [292, 74] on li "Client Config" at bounding box center [276, 78] width 127 height 17
click at [290, 75] on input at bounding box center [294, 79] width 71 height 10
type input "s"
click at [486, 37] on button "New Timesheet" at bounding box center [484, 38] width 48 height 12
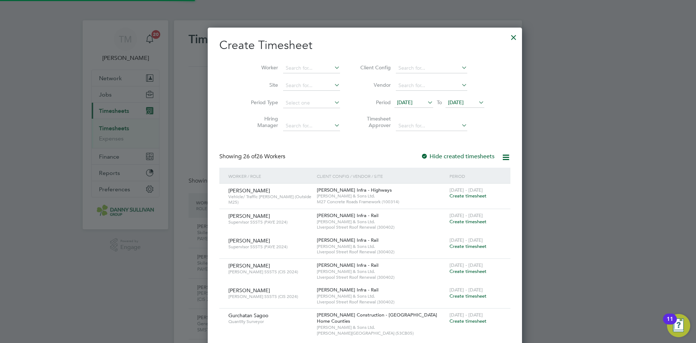
scroll to position [1394, 281]
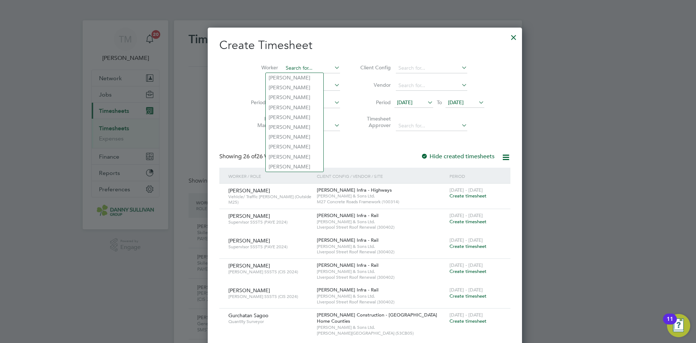
click at [291, 67] on input at bounding box center [311, 68] width 57 height 10
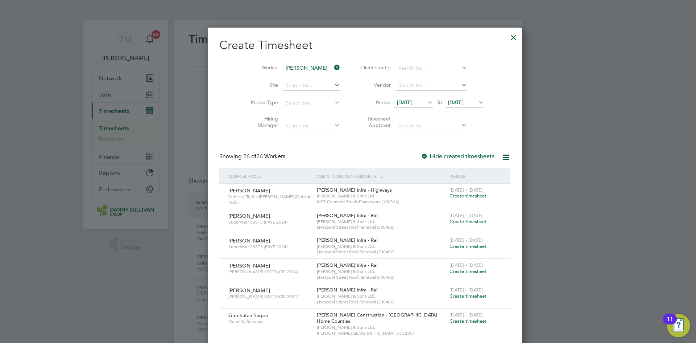
click at [282, 77] on b "[PERSON_NAME]" at bounding box center [290, 78] width 42 height 6
type input "[PERSON_NAME]"
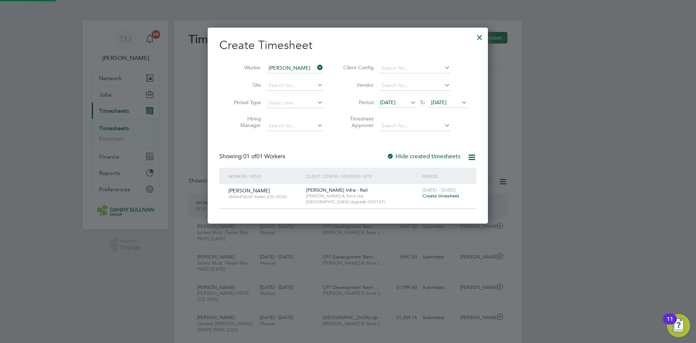
scroll to position [196, 281]
click at [428, 153] on label "Hide created timesheets" at bounding box center [424, 156] width 74 height 7
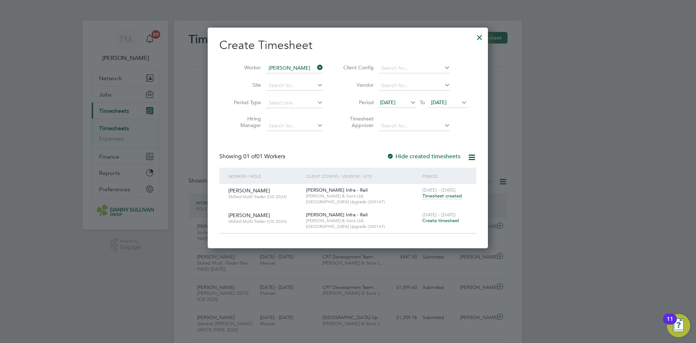
scroll to position [220, 281]
click at [394, 154] on div at bounding box center [390, 156] width 7 height 7
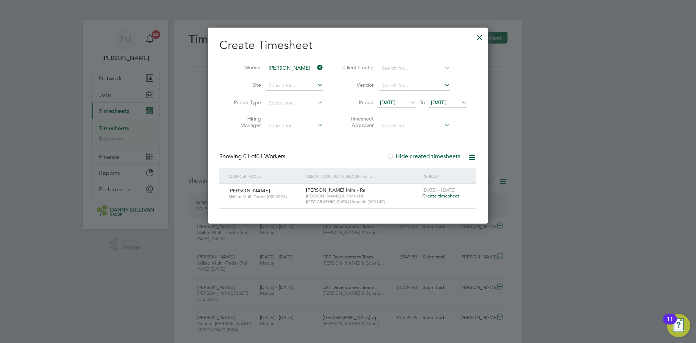
click at [393, 155] on div at bounding box center [390, 156] width 7 height 7
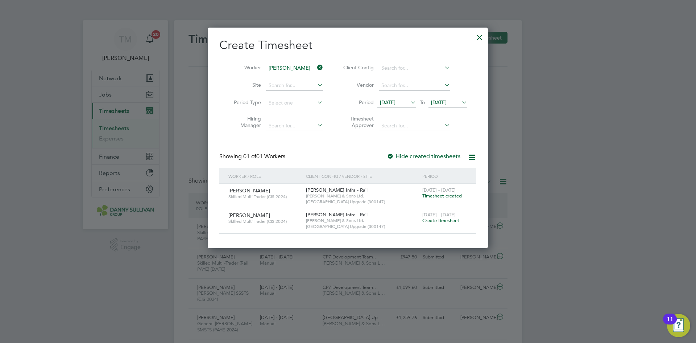
click at [448, 221] on span "Create timesheet" at bounding box center [441, 220] width 37 height 6
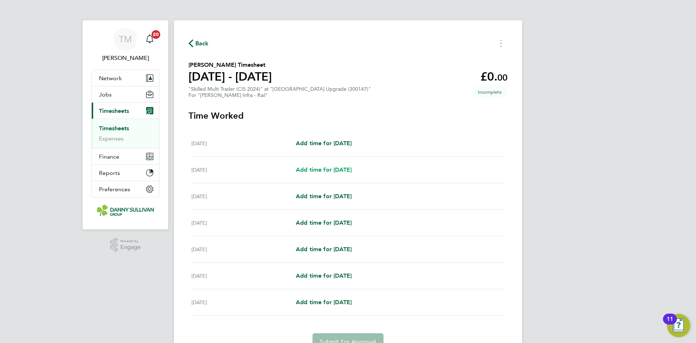
click at [325, 169] on span "Add time for [DATE]" at bounding box center [324, 169] width 56 height 7
select select "30"
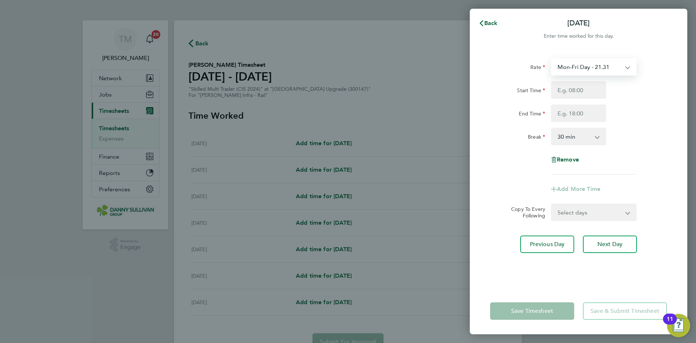
click at [615, 70] on select "Mon-Fri Day - 21.31 Bank Hol - 31.96 Xmas / [GEOGRAPHIC_DATA] - 42.62 Weekend -…" at bounding box center [589, 67] width 75 height 16
select select "30"
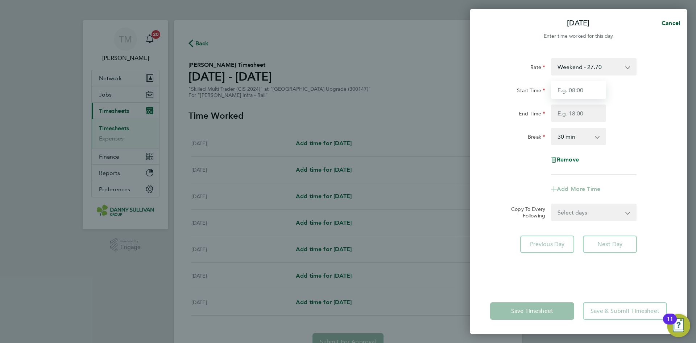
click at [572, 89] on input "Start Time" at bounding box center [578, 89] width 55 height 17
type input "18:00"
click at [578, 116] on input "End Time" at bounding box center [578, 112] width 55 height 17
click at [568, 139] on select "0 min 15 min 30 min 45 min 60 min 75 min 90 min" at bounding box center [574, 136] width 45 height 16
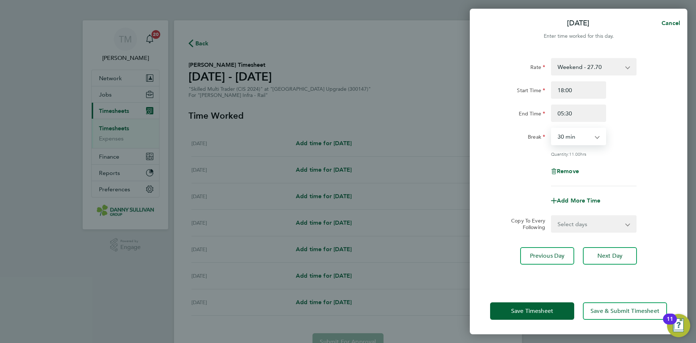
click at [552, 128] on select "0 min 15 min 30 min 45 min 60 min 75 min 90 min" at bounding box center [574, 136] width 45 height 16
click at [561, 111] on input "05:30" at bounding box center [578, 112] width 55 height 17
click at [564, 113] on input "05:30" at bounding box center [578, 112] width 55 height 17
type input "04:30"
click at [574, 136] on select "0 min 15 min 30 min 45 min 60 min 75 min 90 min" at bounding box center [574, 136] width 45 height 16
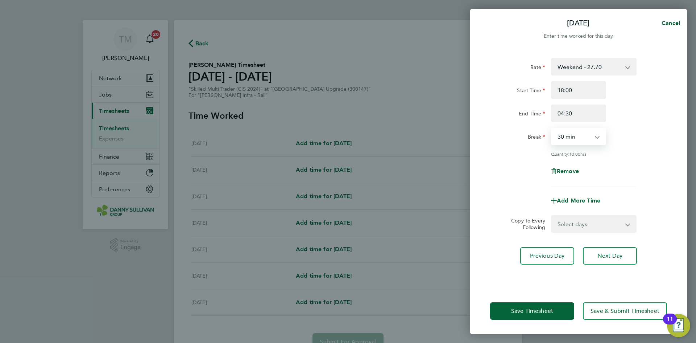
click at [552, 128] on select "0 min 15 min 30 min 45 min 60 min 75 min 90 min" at bounding box center [574, 136] width 45 height 16
click at [536, 305] on button "Save Timesheet" at bounding box center [532, 310] width 84 height 17
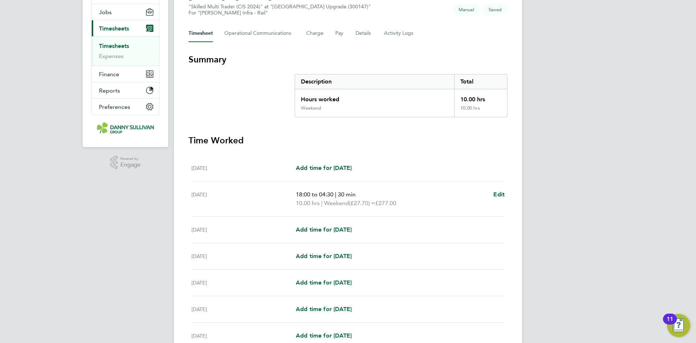
scroll to position [152, 0]
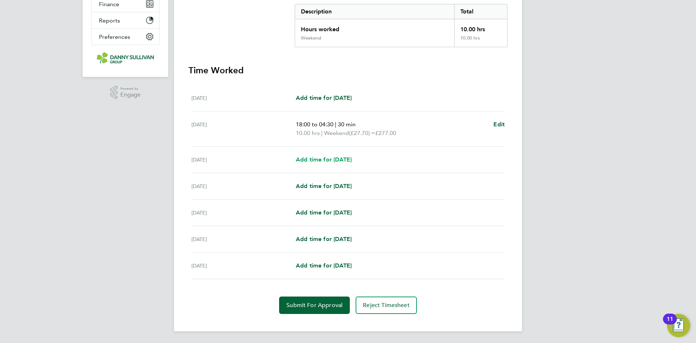
click at [328, 160] on span "Add time for [DATE]" at bounding box center [324, 159] width 56 height 7
select select "30"
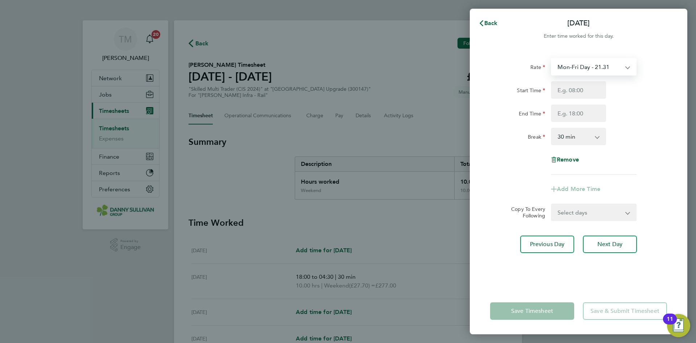
click at [596, 68] on select "Mon-Fri Day - 21.31 Bank Hol - 31.96 Xmas / [GEOGRAPHIC_DATA] - 42.62 Weekend -…" at bounding box center [589, 67] width 75 height 16
select select "30"
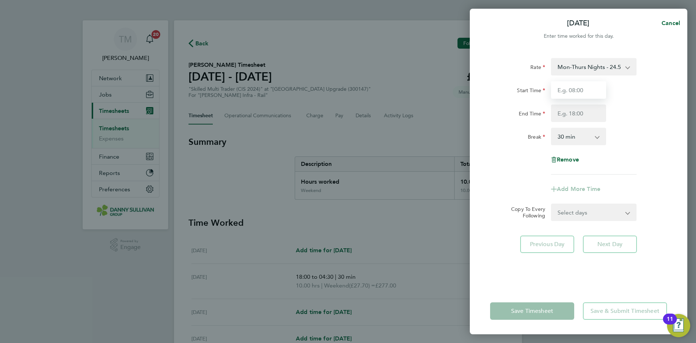
click at [579, 93] on input "Start Time" at bounding box center [578, 89] width 55 height 17
type input "18:00"
click at [575, 107] on input "End Time" at bounding box center [578, 112] width 55 height 17
type input "04:30"
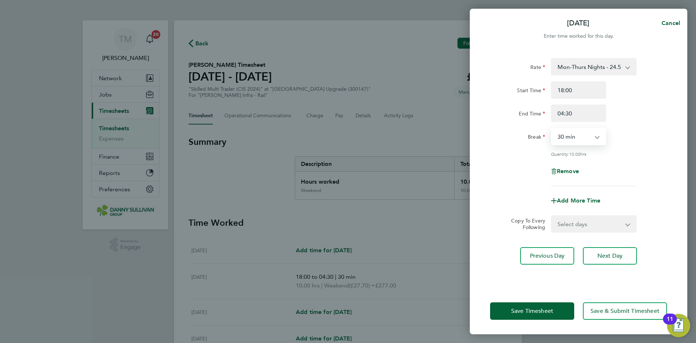
click at [574, 136] on select "0 min 15 min 30 min 45 min 60 min 75 min 90 min" at bounding box center [574, 136] width 45 height 16
click at [552, 128] on select "0 min 15 min 30 min 45 min 60 min 75 min 90 min" at bounding box center [574, 136] width 45 height 16
click at [551, 306] on button "Save Timesheet" at bounding box center [532, 310] width 84 height 17
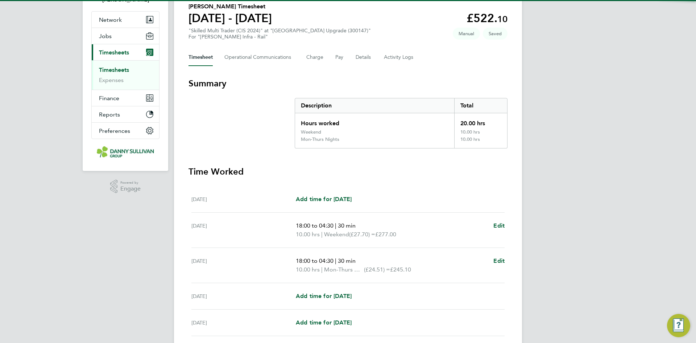
scroll to position [109, 0]
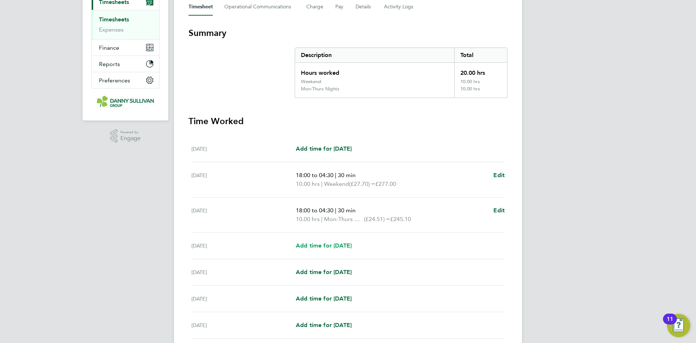
click at [344, 243] on span "Add time for [DATE]" at bounding box center [324, 245] width 56 height 7
select select "30"
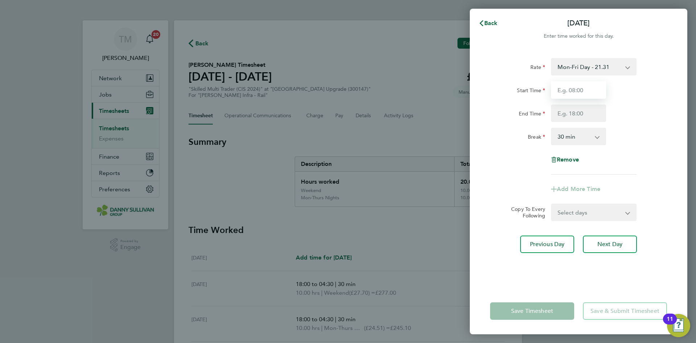
click at [593, 93] on input "Start Time" at bounding box center [578, 89] width 55 height 17
type input "18:00"
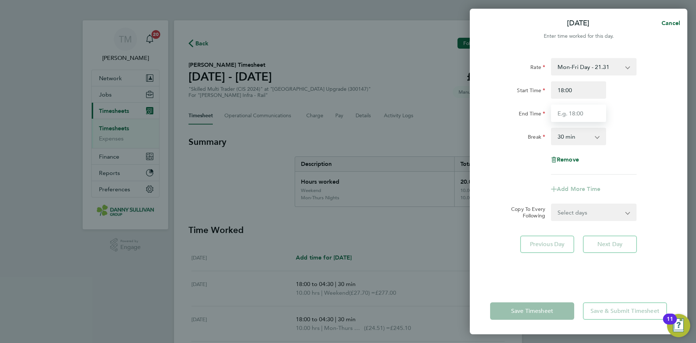
click at [580, 110] on input "End Time" at bounding box center [578, 112] width 55 height 17
type input "04:30"
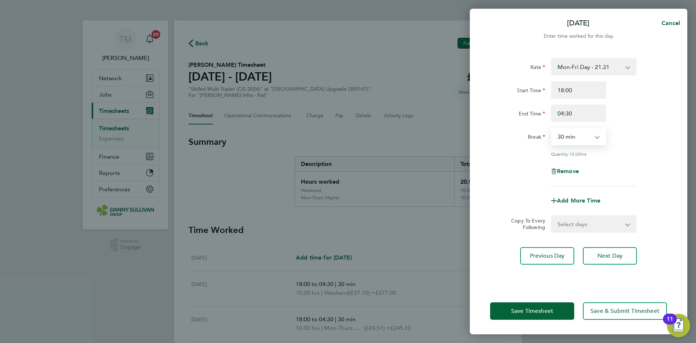
click at [576, 133] on select "0 min 15 min 30 min 45 min 60 min 75 min 90 min" at bounding box center [574, 136] width 45 height 16
click at [552, 128] on select "0 min 15 min 30 min 45 min 60 min 75 min 90 min" at bounding box center [574, 136] width 45 height 16
click at [558, 306] on button "Save Timesheet" at bounding box center [532, 310] width 84 height 17
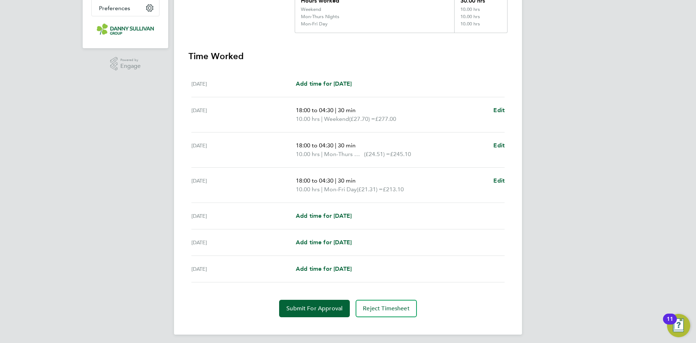
scroll to position [184, 0]
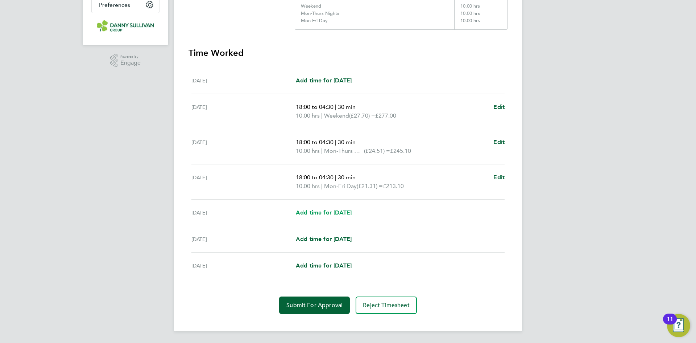
click at [348, 213] on span "Add time for [DATE]" at bounding box center [324, 212] width 56 height 7
select select "30"
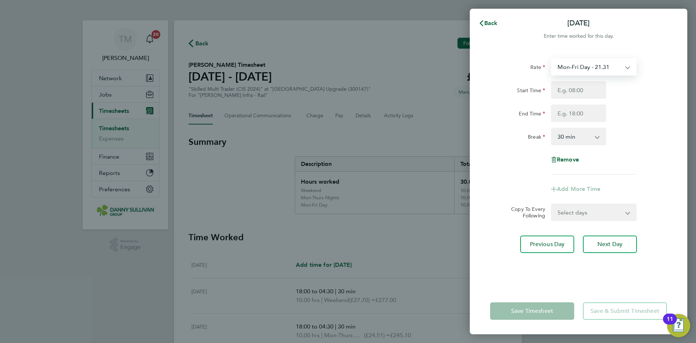
drag, startPoint x: 587, startPoint y: 66, endPoint x: 587, endPoint y: 70, distance: 4.0
click at [587, 66] on select "Mon-Fri Day - 21.31 Bank Hol - 31.96 Xmas / [GEOGRAPHIC_DATA] - 42.62 Weekend -…" at bounding box center [589, 67] width 75 height 16
select select "30"
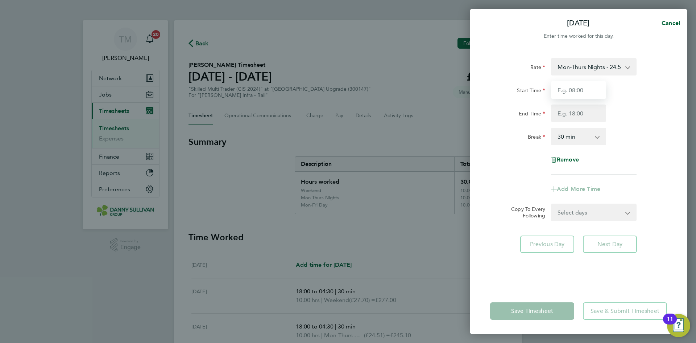
click at [580, 86] on input "Start Time" at bounding box center [578, 89] width 55 height 17
type input "18:00"
click at [574, 112] on input "End Time" at bounding box center [578, 112] width 55 height 17
type input "04:30"
click at [570, 133] on select "0 min 15 min 30 min 45 min 60 min 75 min 90 min" at bounding box center [574, 136] width 45 height 16
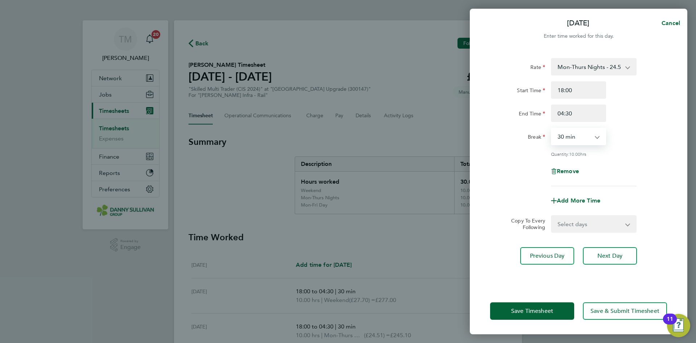
click at [552, 128] on select "0 min 15 min 30 min 45 min 60 min 75 min 90 min" at bounding box center [574, 136] width 45 height 16
click at [555, 317] on button "Save Timesheet" at bounding box center [532, 310] width 84 height 17
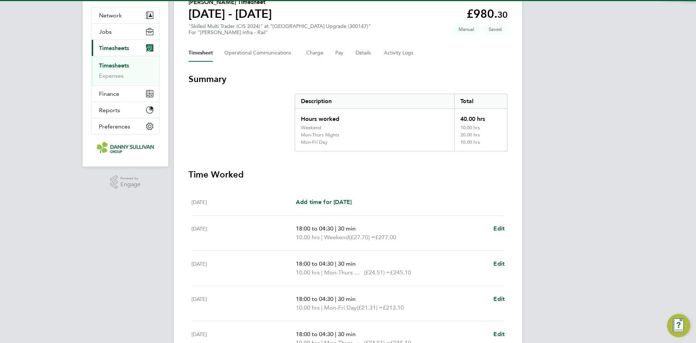
scroll to position [181, 0]
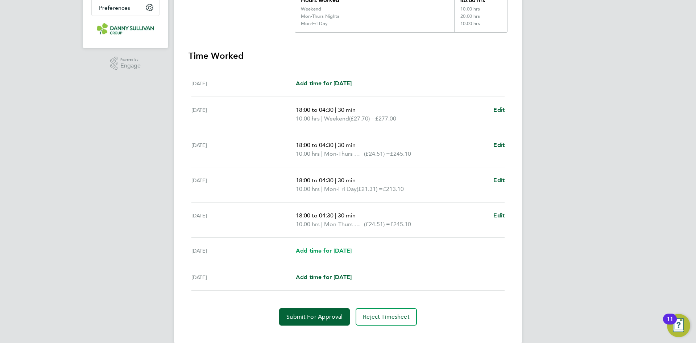
click at [341, 251] on span "Add time for [DATE]" at bounding box center [324, 250] width 56 height 7
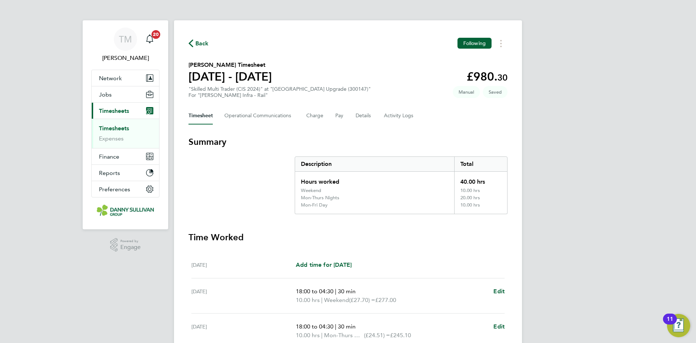
select select "30"
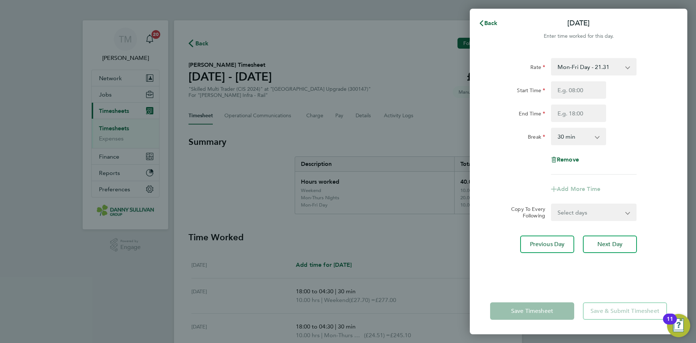
click at [630, 66] on app-icon-cross-button at bounding box center [632, 67] width 9 height 16
click at [627, 68] on select "Mon-Fri Day - 21.31 Bank Hol - 31.96 Xmas / [GEOGRAPHIC_DATA] - 42.62 Weekend -…" at bounding box center [589, 67] width 75 height 16
select select "30"
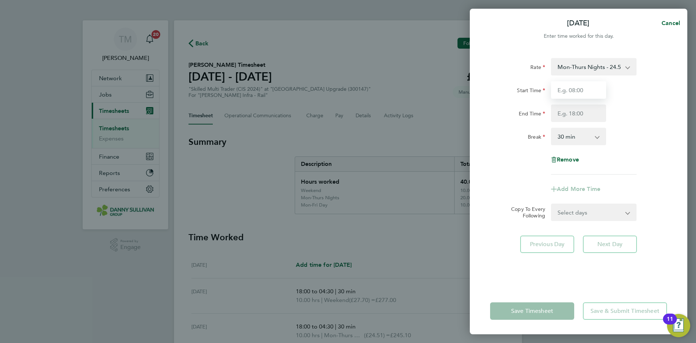
click at [584, 96] on input "Start Time" at bounding box center [578, 89] width 55 height 17
type input "18:00"
click at [572, 103] on div "Start Time 18:00 End Time" at bounding box center [579, 101] width 183 height 41
click at [575, 116] on input "End Time" at bounding box center [578, 112] width 55 height 17
type input "04:30"
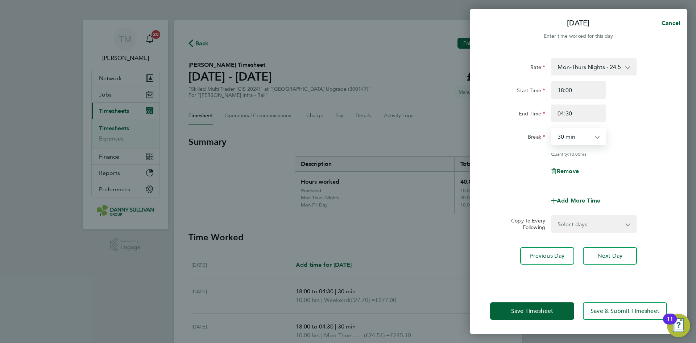
drag, startPoint x: 577, startPoint y: 134, endPoint x: 577, endPoint y: 138, distance: 4.4
click at [577, 134] on select "0 min 15 min 30 min 45 min 60 min 75 min 90 min" at bounding box center [574, 136] width 45 height 16
click at [552, 128] on select "0 min 15 min 30 min 45 min 60 min 75 min 90 min" at bounding box center [574, 136] width 45 height 16
click at [541, 318] on button "Save Timesheet" at bounding box center [532, 310] width 84 height 17
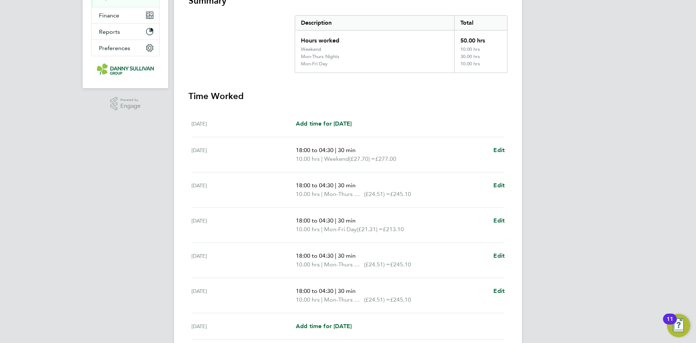
scroll to position [202, 0]
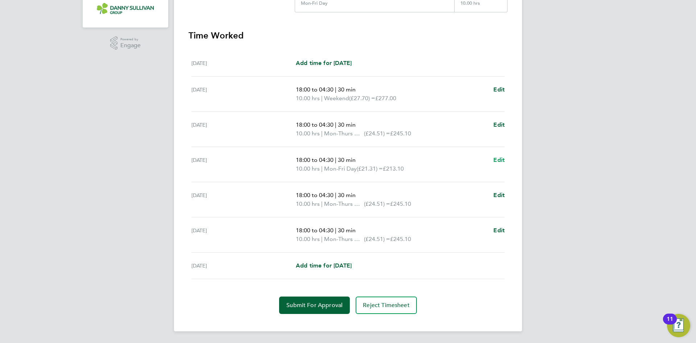
click at [497, 157] on span "Edit" at bounding box center [499, 159] width 11 height 7
select select "30"
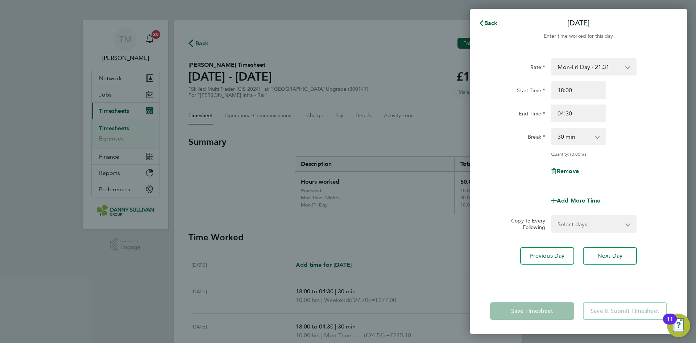
click at [625, 66] on select "Mon-Fri Day - 21.31 Bank Hol - 31.96 Xmas / [GEOGRAPHIC_DATA] - 42.62 Weekend -…" at bounding box center [589, 67] width 75 height 16
select select "30"
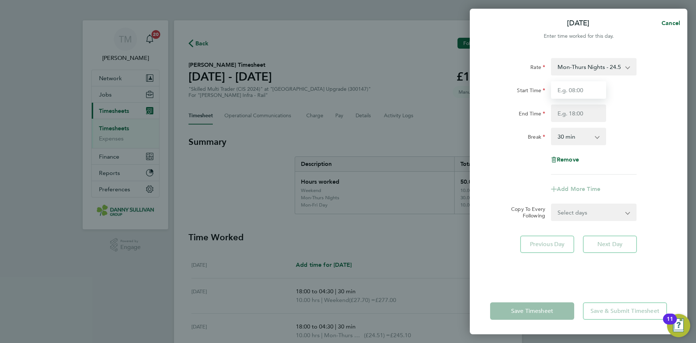
click at [575, 85] on input "Start Time" at bounding box center [578, 89] width 55 height 17
type input "18:00"
click at [575, 110] on input "End Time" at bounding box center [578, 112] width 55 height 17
type input "04:30"
click at [571, 137] on select "0 min 15 min 30 min 45 min 60 min 75 min 90 min" at bounding box center [574, 136] width 45 height 16
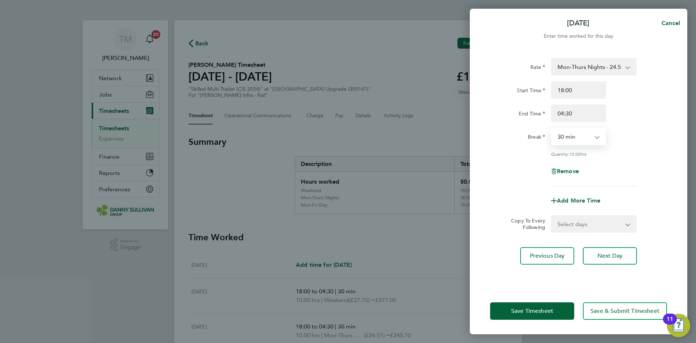
click at [552, 128] on select "0 min 15 min 30 min 45 min 60 min 75 min 90 min" at bounding box center [574, 136] width 45 height 16
click at [551, 311] on span "Save Timesheet" at bounding box center [532, 310] width 42 height 7
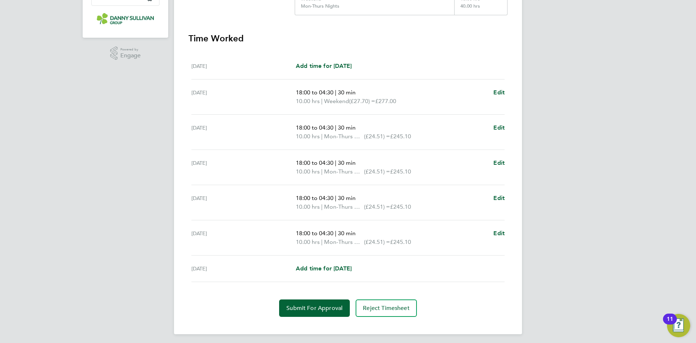
scroll to position [194, 0]
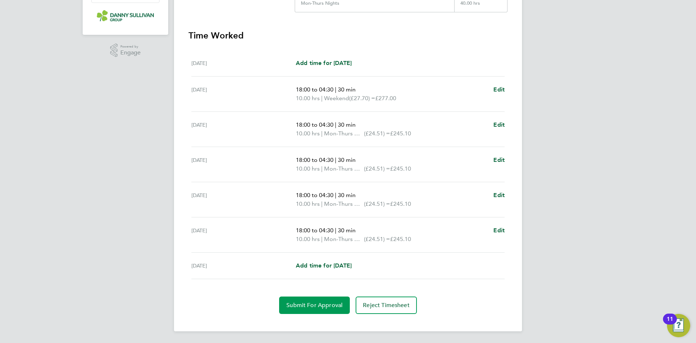
drag, startPoint x: 325, startPoint y: 306, endPoint x: 540, endPoint y: 176, distance: 251.8
click at [540, 176] on div "[PERSON_NAME] Notifications 20 Applications: Network Team Members Businesses Si…" at bounding box center [348, 74] width 696 height 537
click at [321, 302] on span "Submit For Approval" at bounding box center [315, 304] width 56 height 7
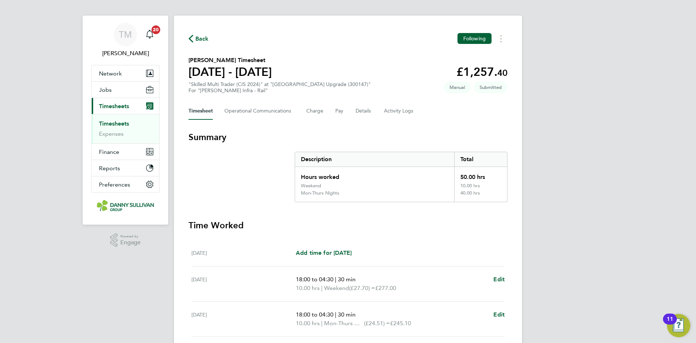
scroll to position [0, 0]
